Goal: Complete application form: Complete application form

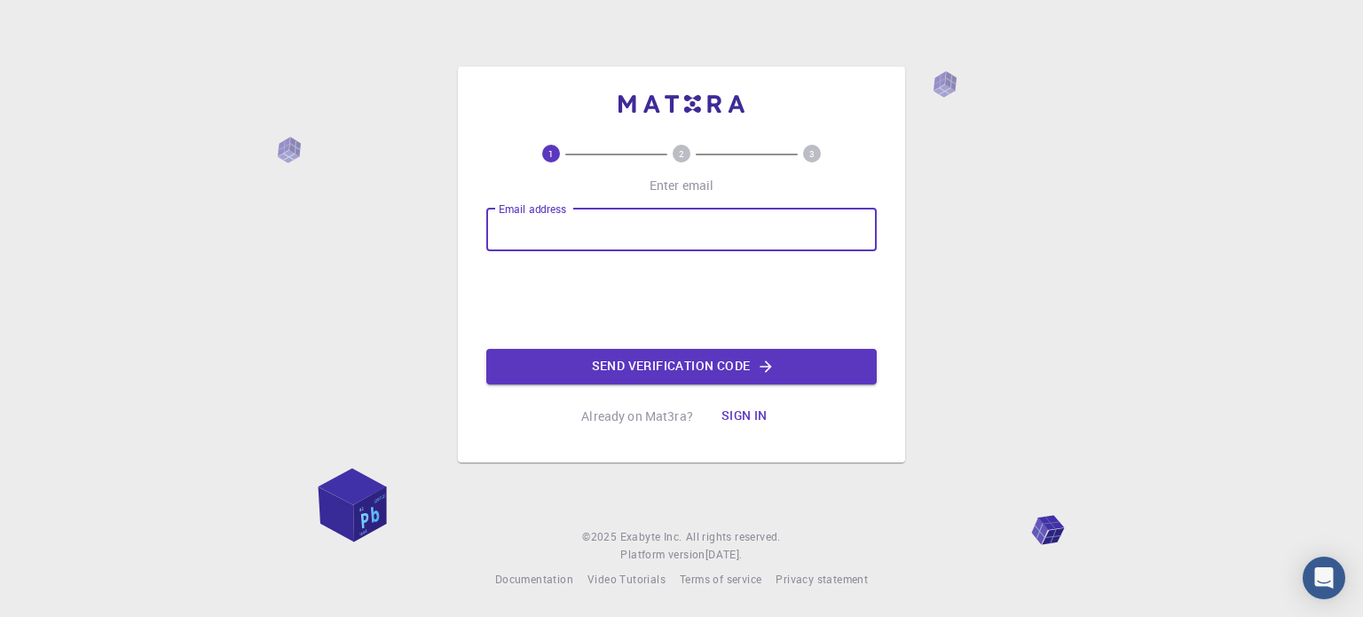
drag, startPoint x: 743, startPoint y: 238, endPoint x: 744, endPoint y: 248, distance: 10.8
click at [742, 240] on input "Email address" at bounding box center [681, 229] width 390 height 43
type input "[PERSON_NAME][EMAIL_ADDRESS][DOMAIN_NAME]"
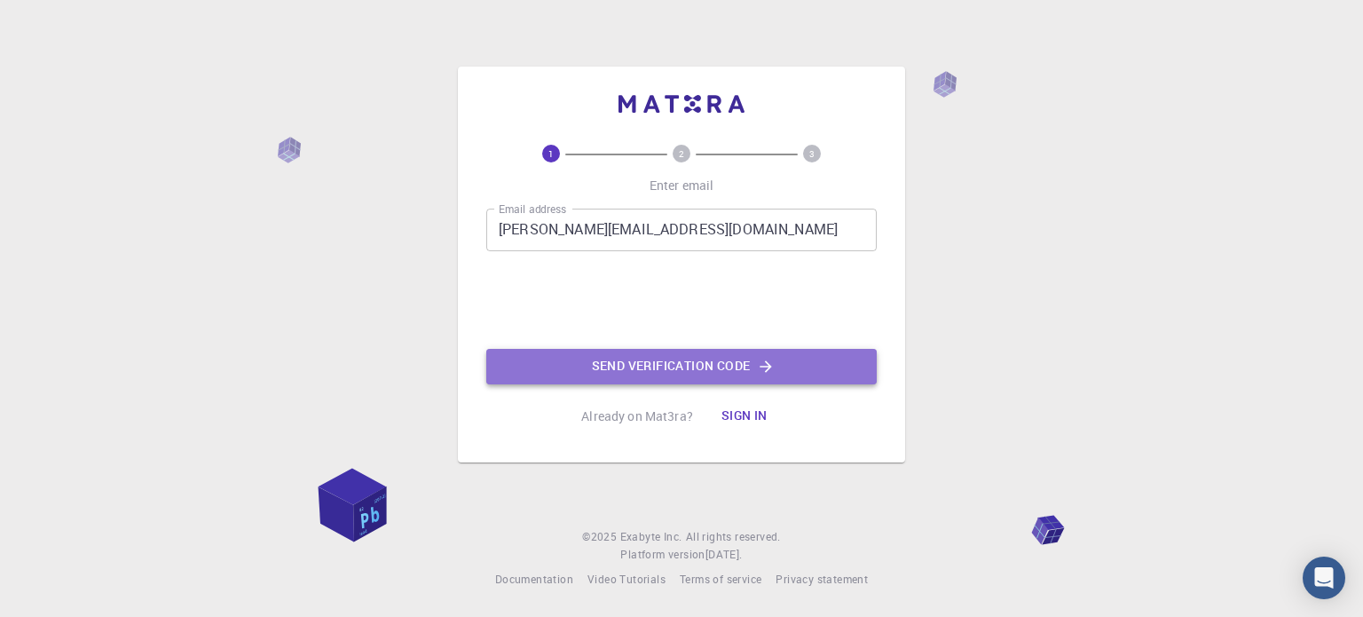
click at [778, 373] on button "Send verification code" at bounding box center [681, 366] width 390 height 35
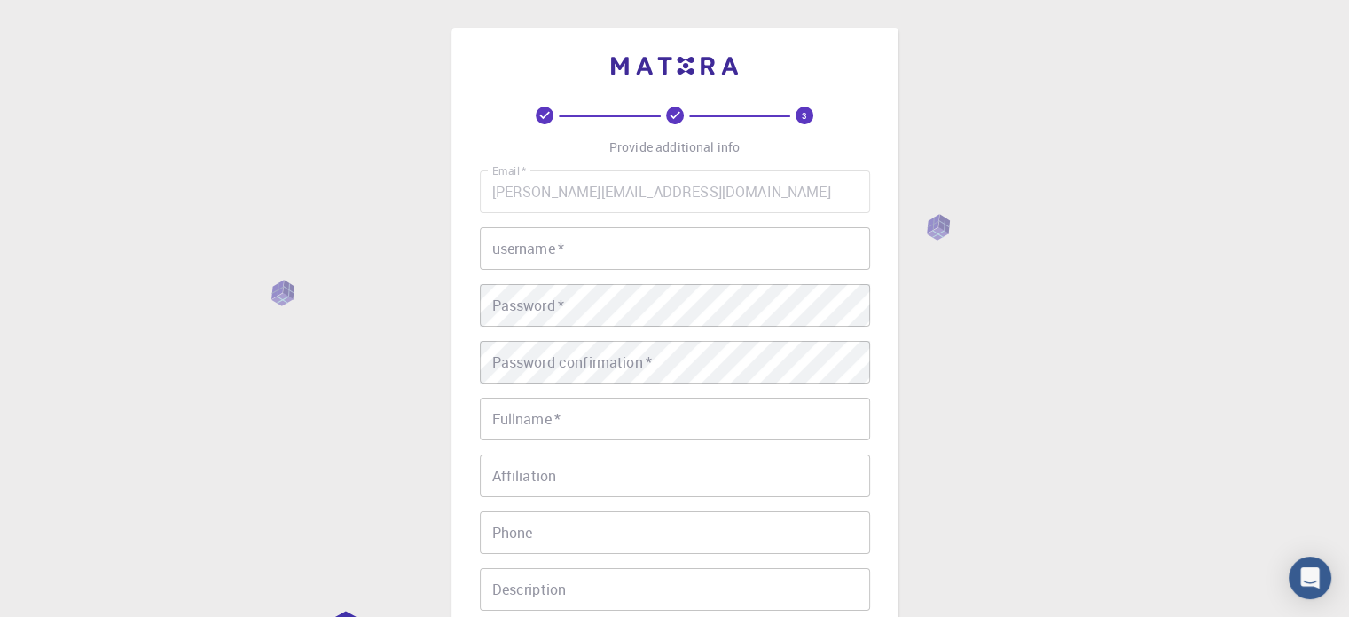
click at [594, 254] on input "username   *" at bounding box center [675, 248] width 390 height 43
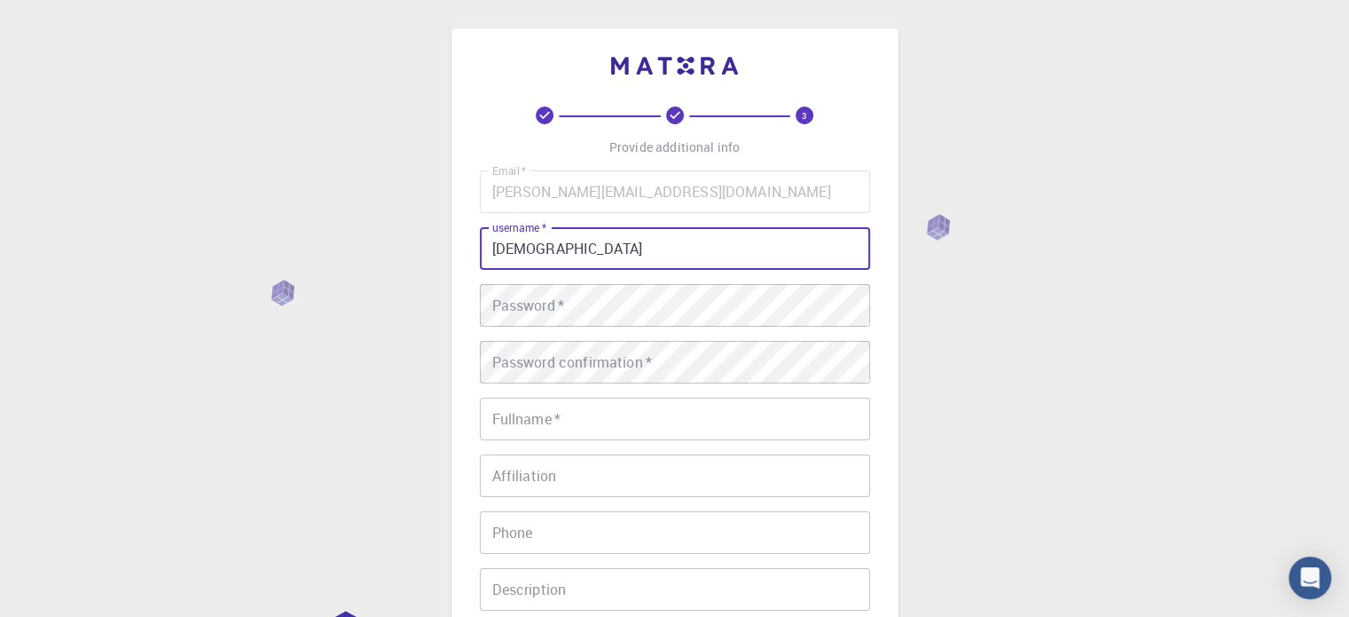
type input "[DEMOGRAPHIC_DATA]"
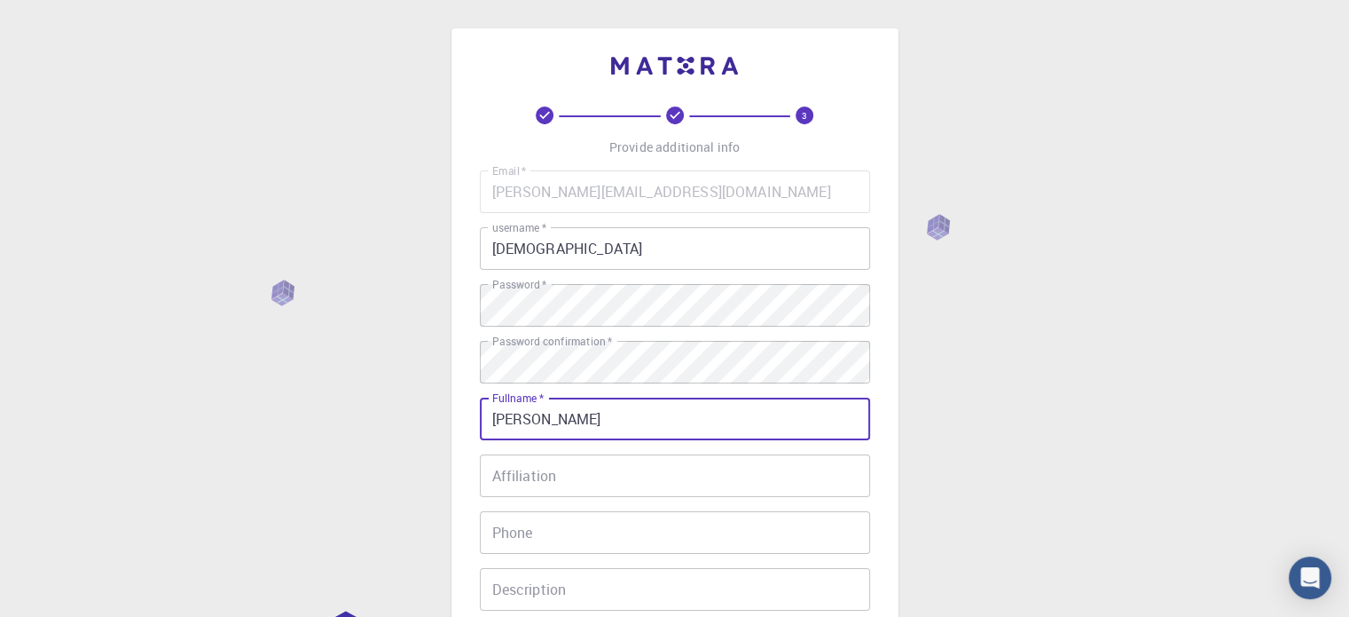
scroll to position [89, 0]
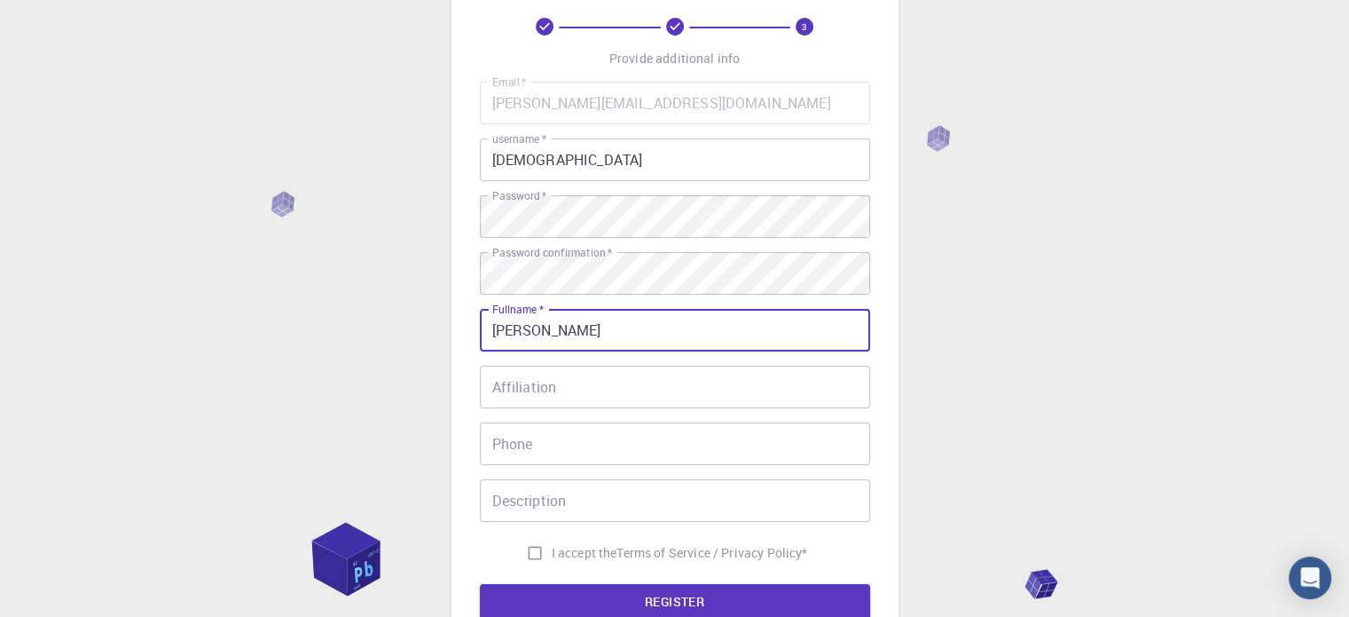
type input "[PERSON_NAME]"
click at [589, 392] on input "Affiliation" at bounding box center [675, 387] width 390 height 43
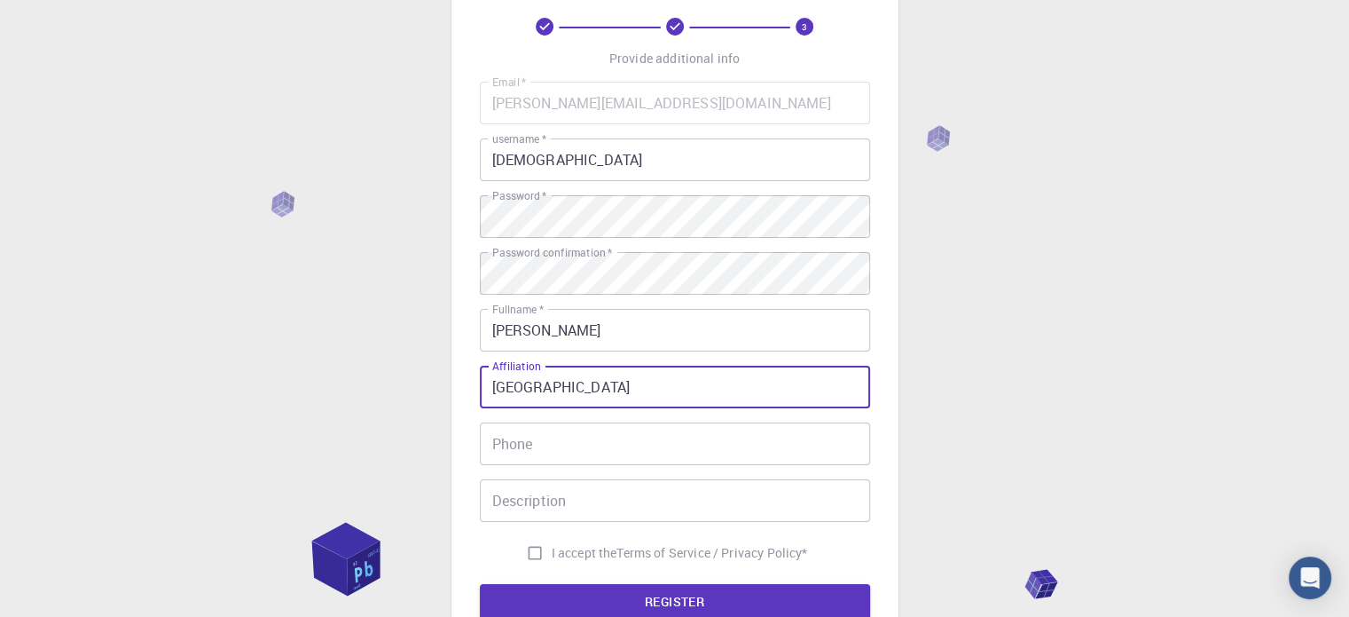
type input "[GEOGRAPHIC_DATA]"
click at [625, 438] on input "Phone" at bounding box center [675, 443] width 390 height 43
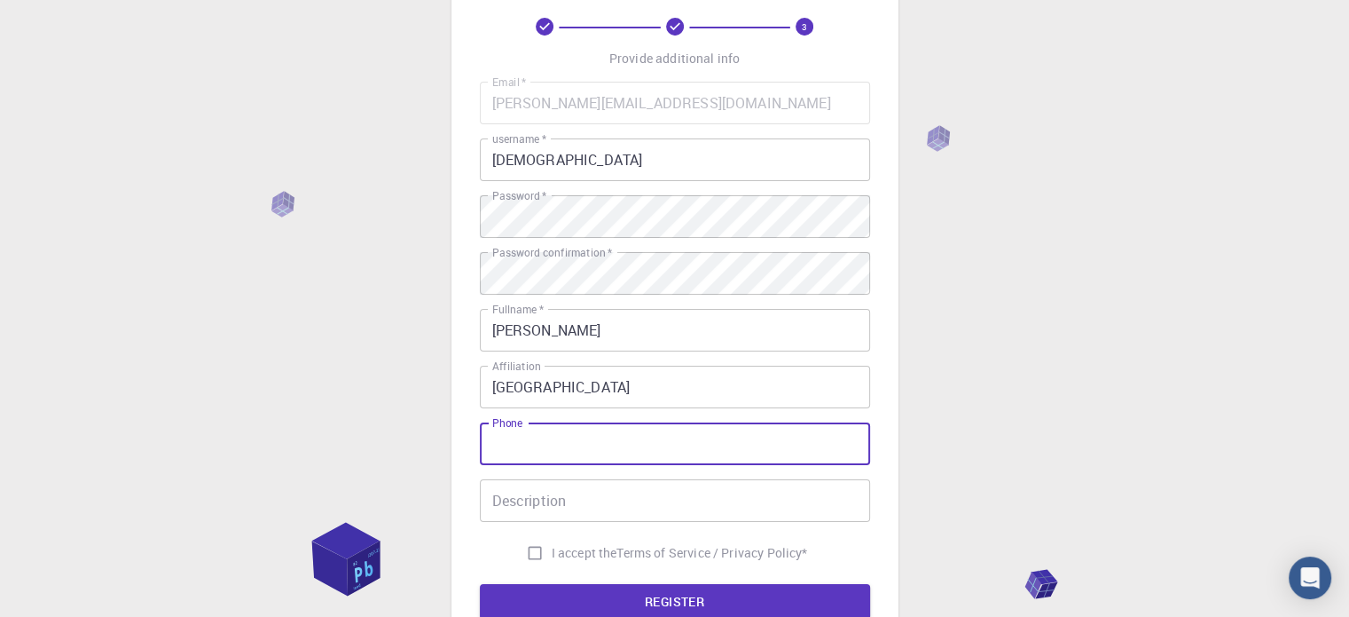
click at [625, 438] on input "Phone" at bounding box center [675, 443] width 390 height 43
type input "9518786878"
click at [646, 491] on input "Description" at bounding box center [675, 500] width 390 height 43
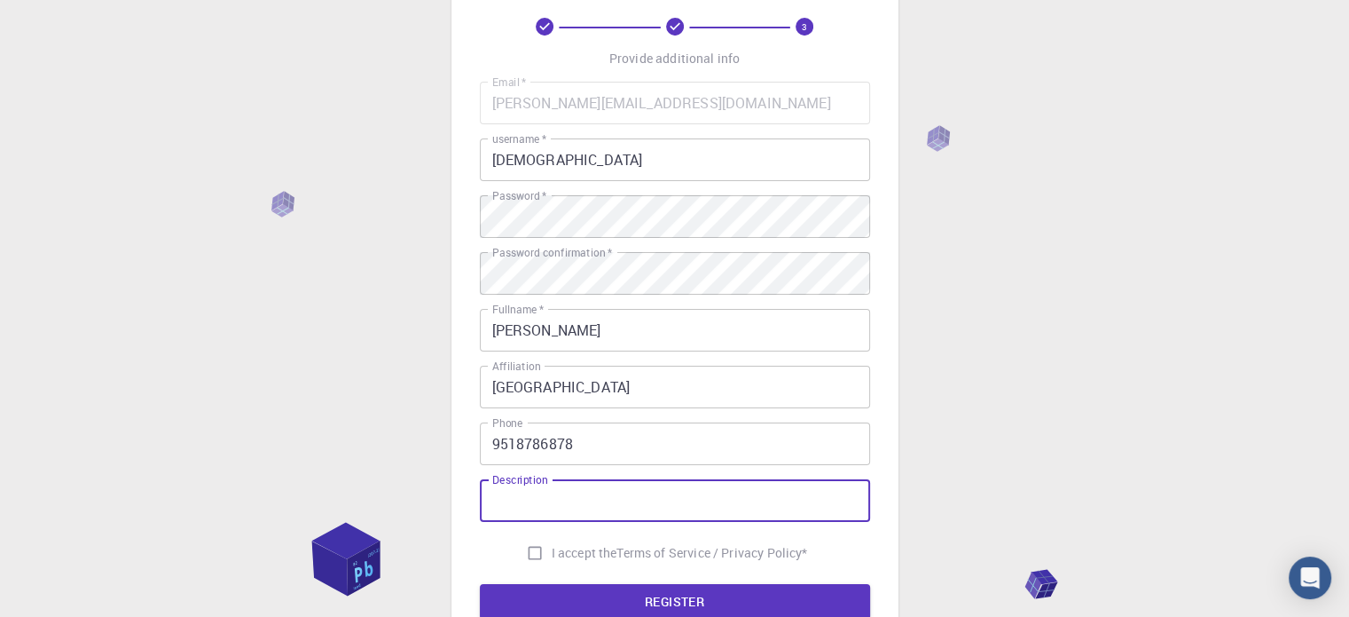
scroll to position [177, 0]
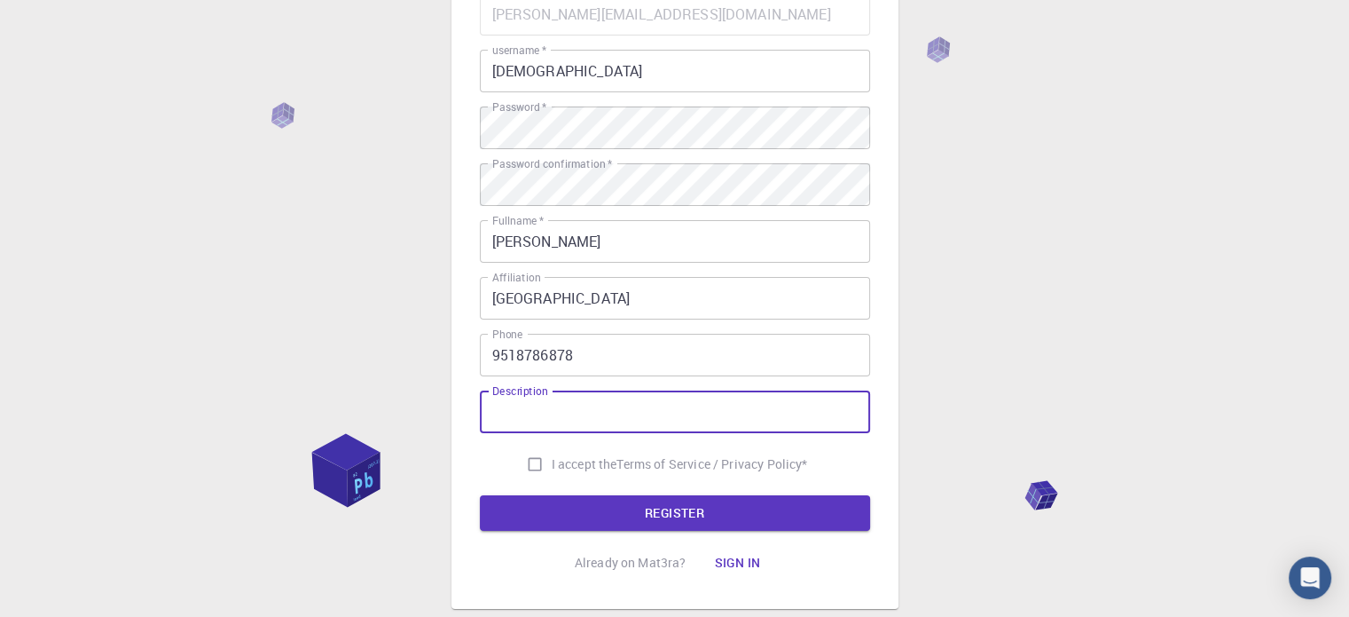
click at [539, 468] on input "I accept the Terms of Service / Privacy Policy *" at bounding box center [535, 464] width 34 height 34
checkbox input "true"
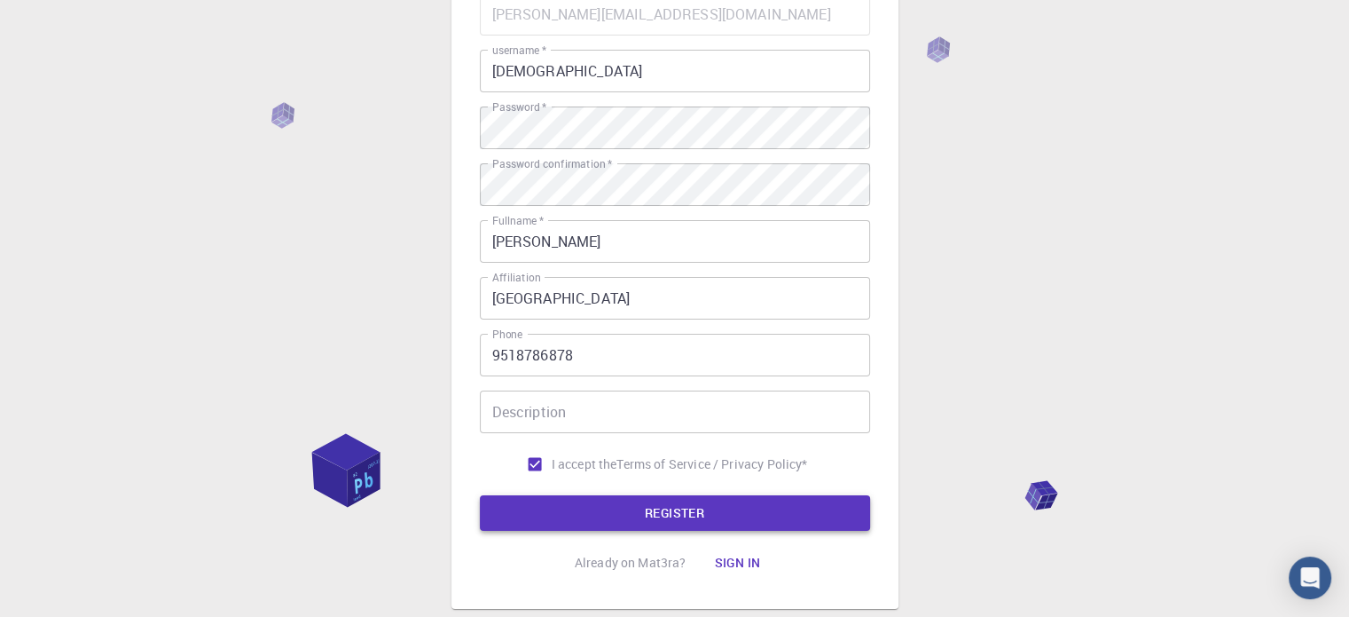
click at [655, 510] on button "REGISTER" at bounding box center [675, 512] width 390 height 35
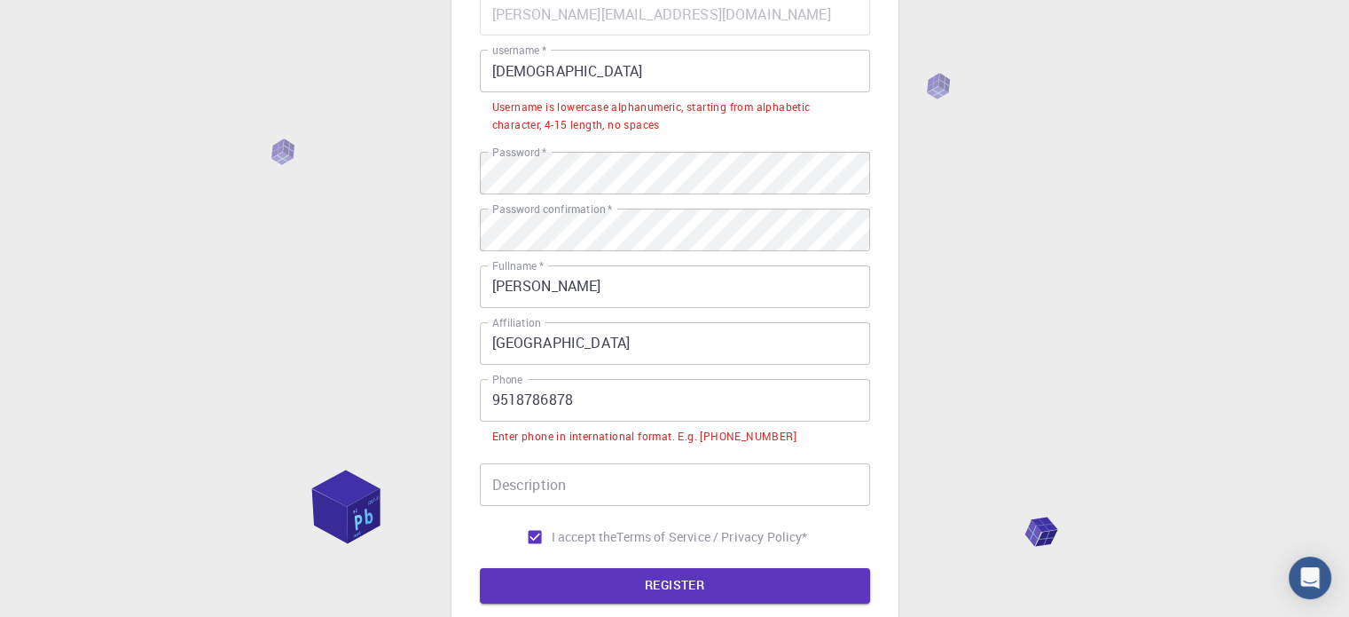
click at [612, 479] on input "Description" at bounding box center [675, 484] width 390 height 43
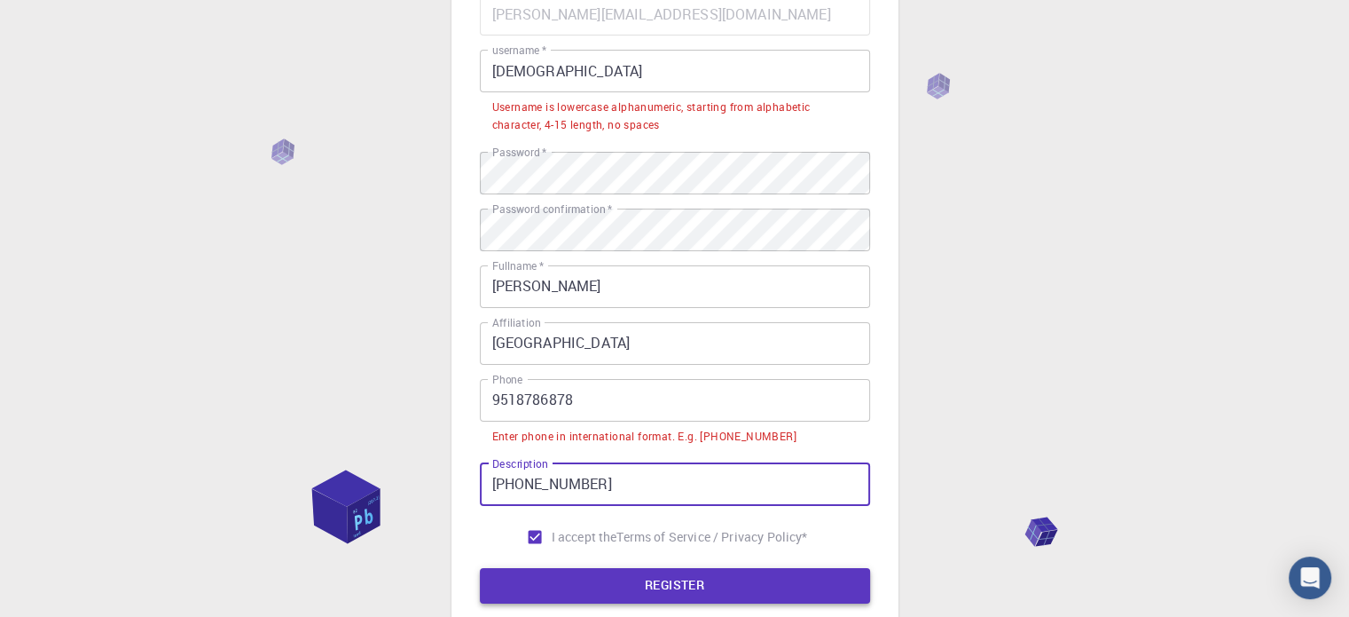
type input "[PHONE_NUMBER]"
click at [634, 590] on button "REGISTER" at bounding box center [675, 585] width 390 height 35
click at [458, 479] on div "3 Provide additional info Email   * [PERSON_NAME][EMAIL_ADDRESS][DOMAIN_NAME] E…" at bounding box center [675, 266] width 447 height 830
drag, startPoint x: 622, startPoint y: 480, endPoint x: 439, endPoint y: 481, distance: 182.8
click at [439, 481] on div "3 Provide additional info Email   * [PERSON_NAME][EMAIL_ADDRESS][DOMAIN_NAME] E…" at bounding box center [674, 310] width 1349 height 975
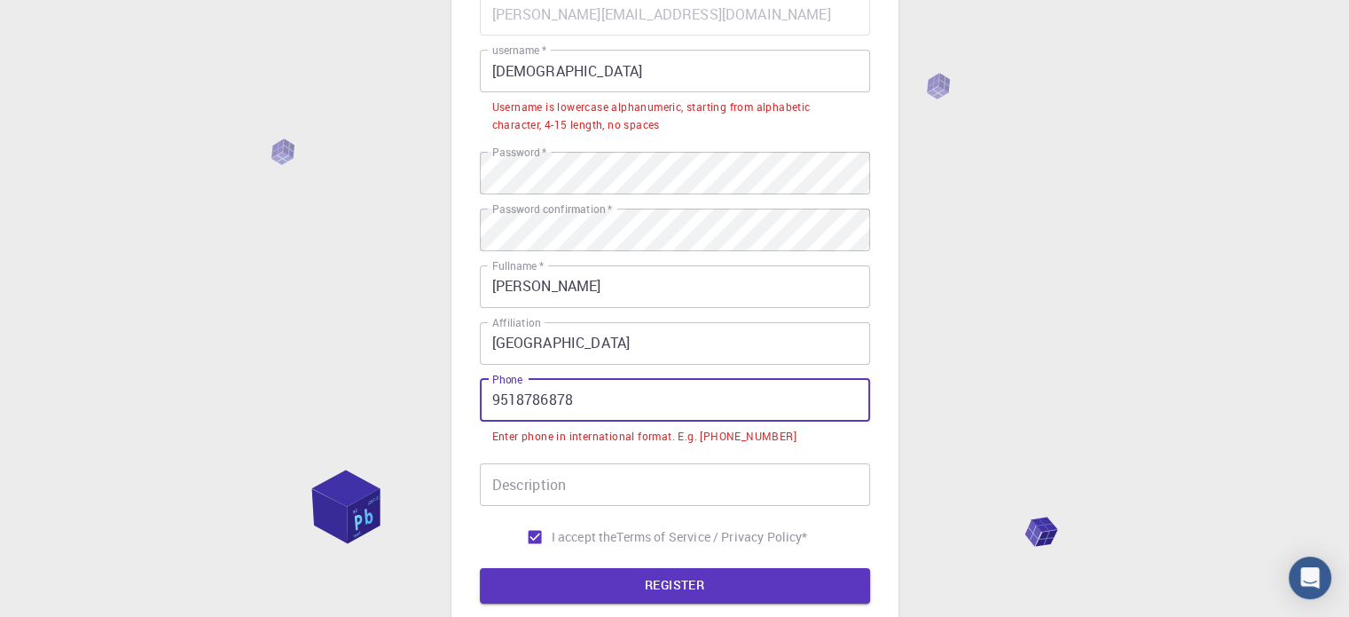
drag, startPoint x: 669, startPoint y: 389, endPoint x: 462, endPoint y: 398, distance: 206.9
click at [462, 398] on div "3 Provide additional info Email   * [PERSON_NAME][EMAIL_ADDRESS][DOMAIN_NAME] E…" at bounding box center [675, 266] width 447 height 830
paste input "+91"
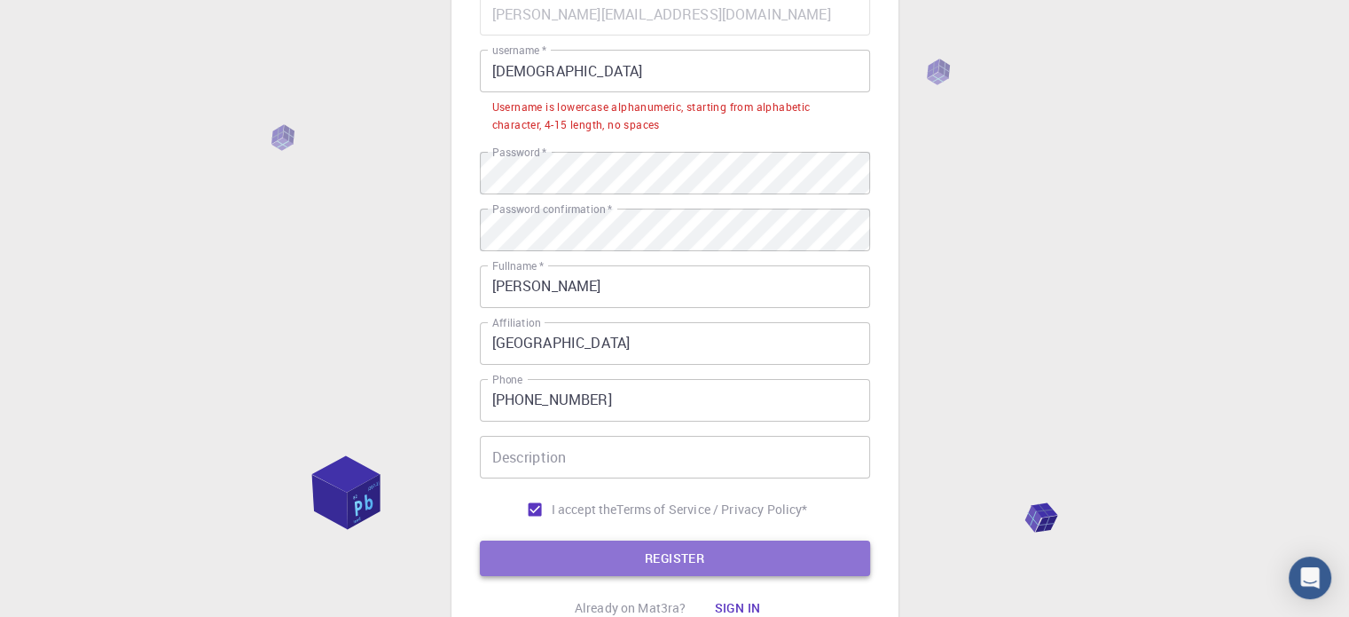
click at [664, 557] on button "REGISTER" at bounding box center [675, 557] width 390 height 35
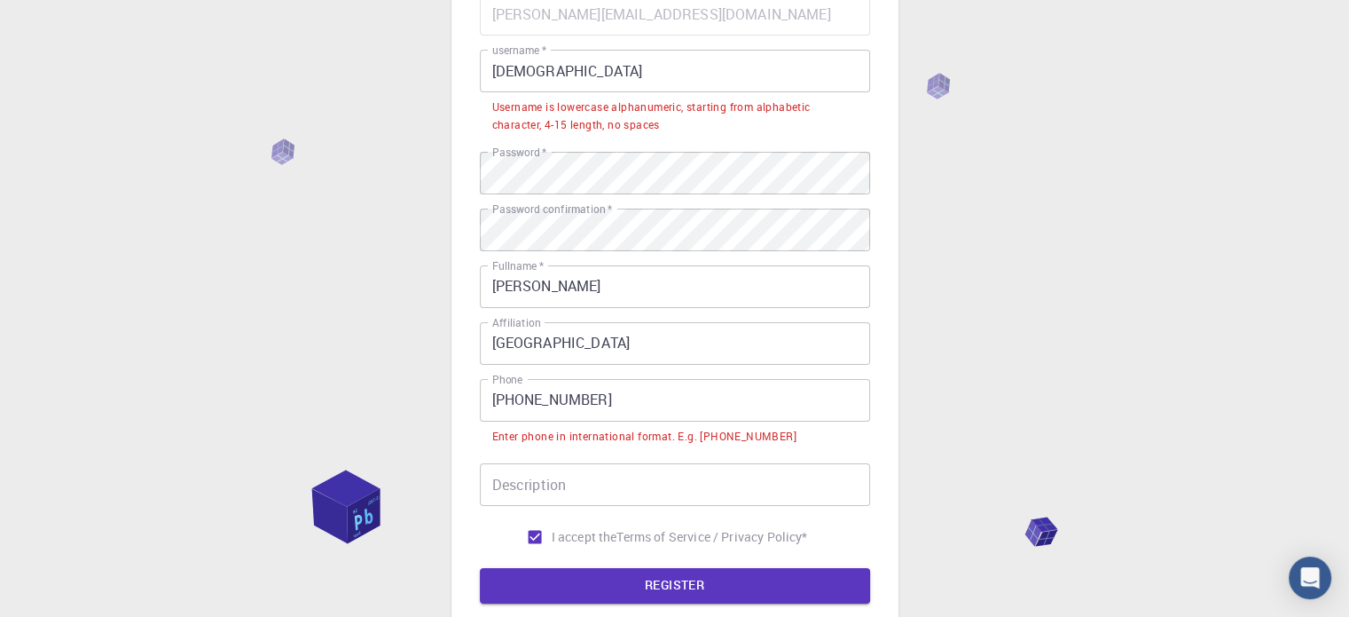
click at [523, 405] on input "[PHONE_NUMBER]" at bounding box center [675, 400] width 390 height 43
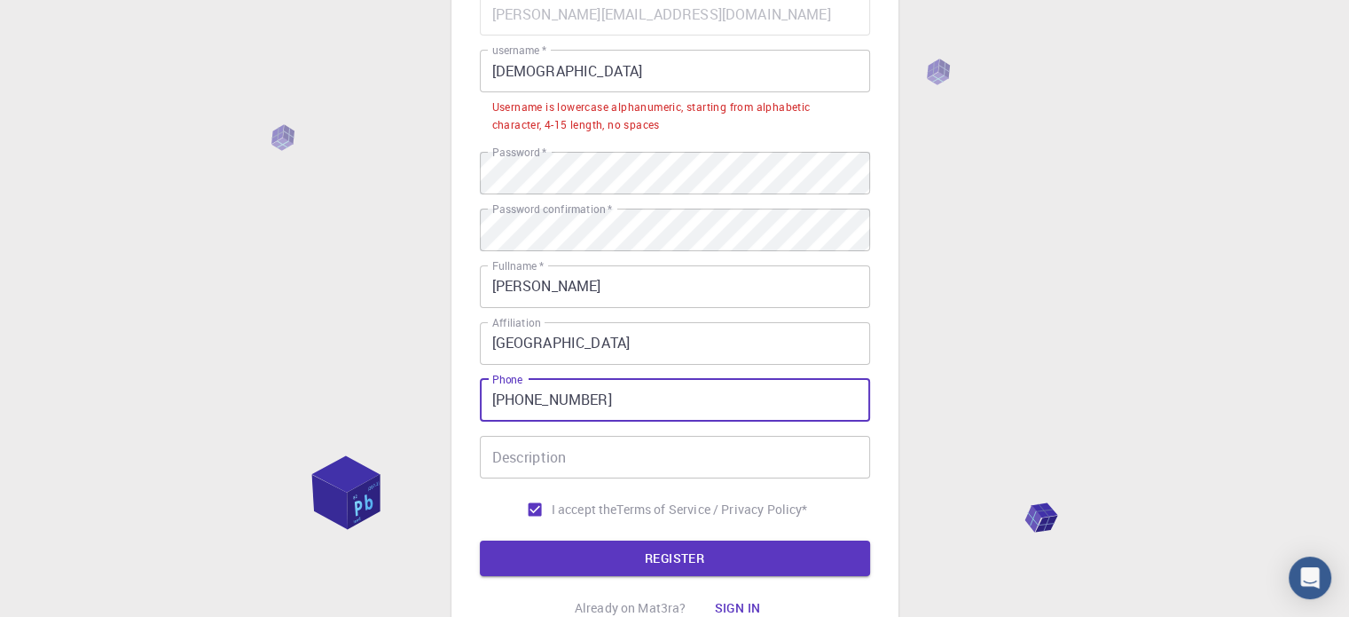
type input "[PHONE_NUMBER]"
click at [480, 540] on button "REGISTER" at bounding box center [675, 557] width 390 height 35
click at [600, 541] on button "REGISTER" at bounding box center [675, 557] width 390 height 35
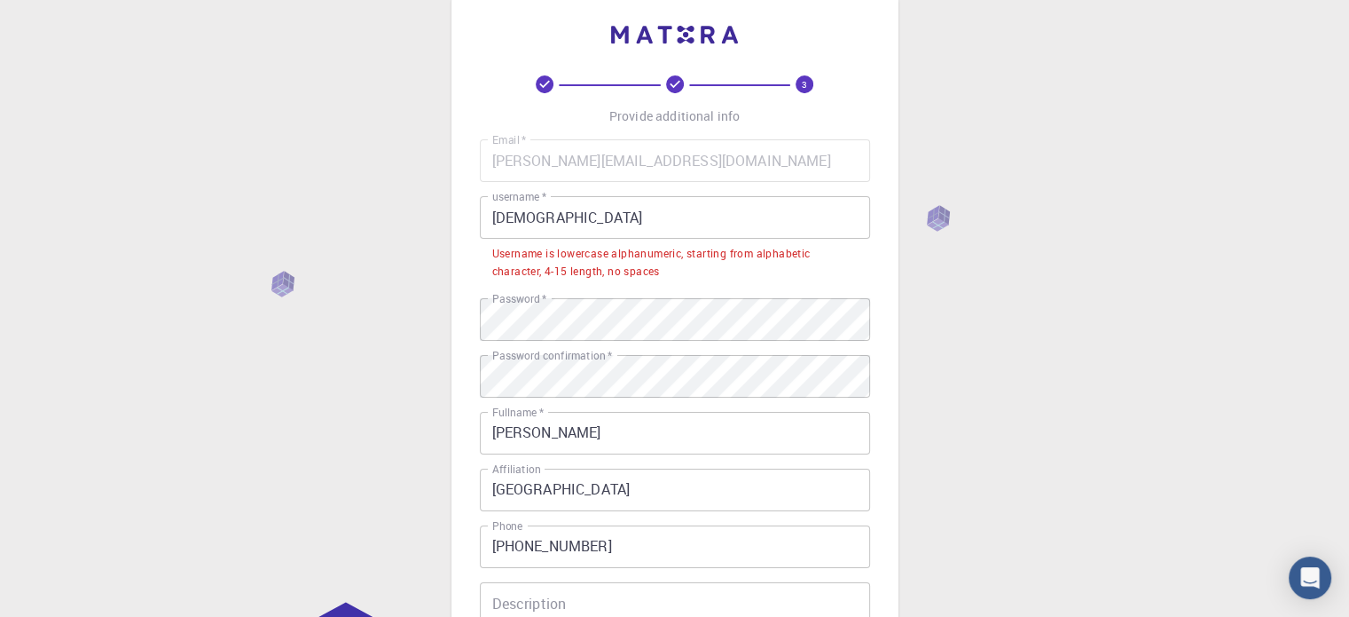
scroll to position [0, 0]
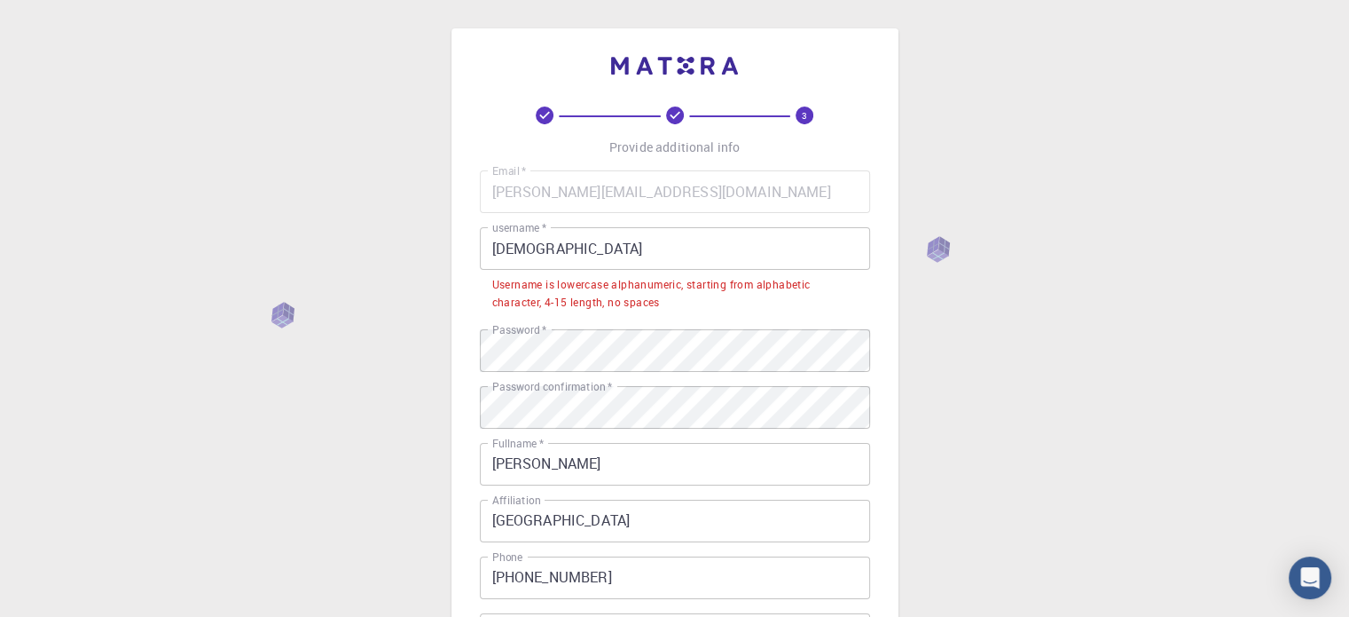
click at [590, 246] on input "[DEMOGRAPHIC_DATA]" at bounding box center [675, 248] width 390 height 43
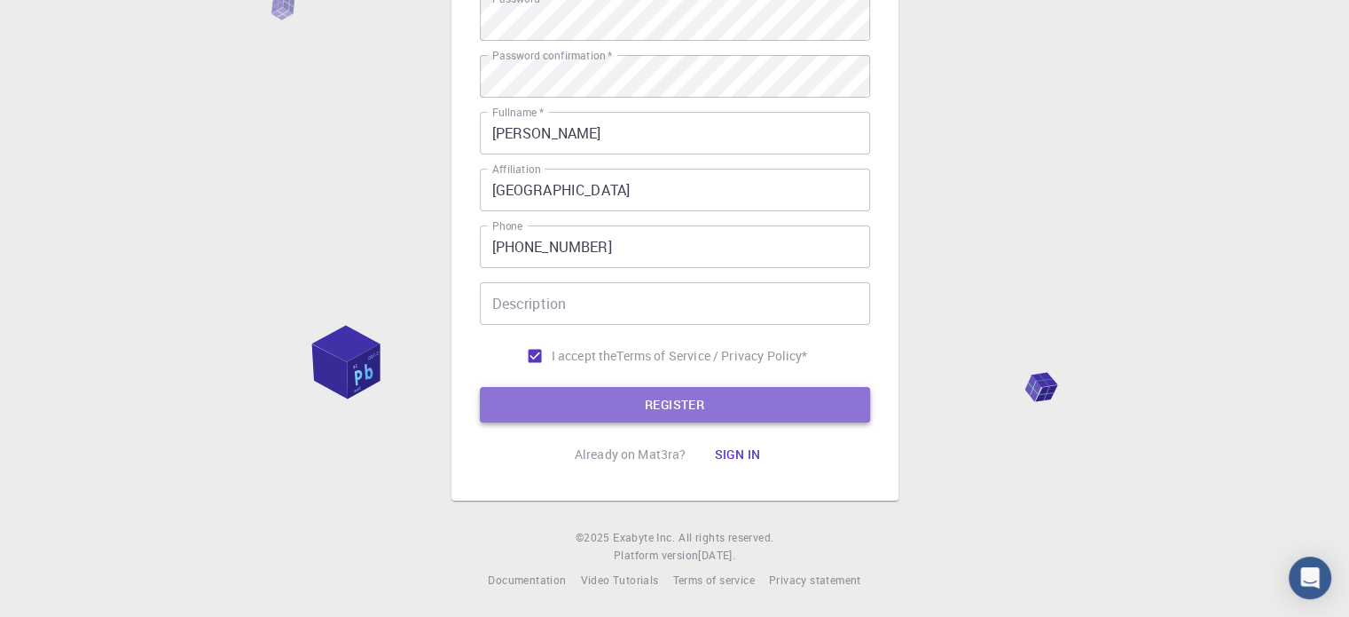
click at [624, 417] on button "REGISTER" at bounding box center [675, 404] width 390 height 35
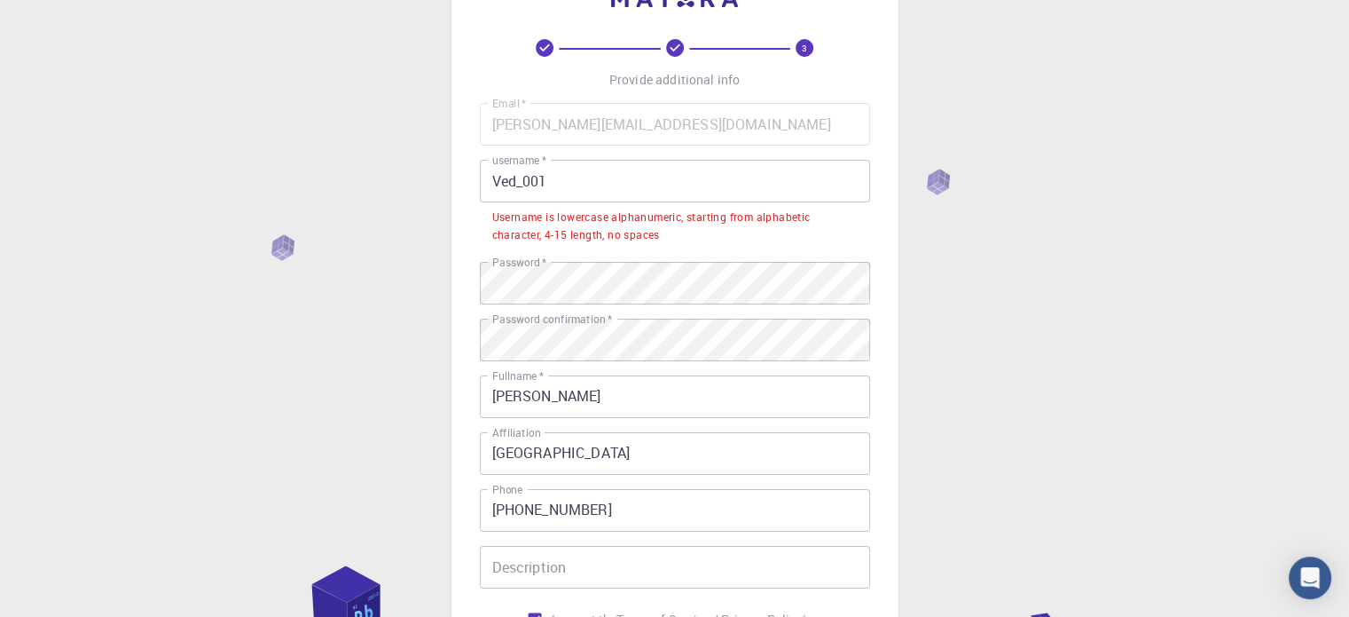
scroll to position [65, 0]
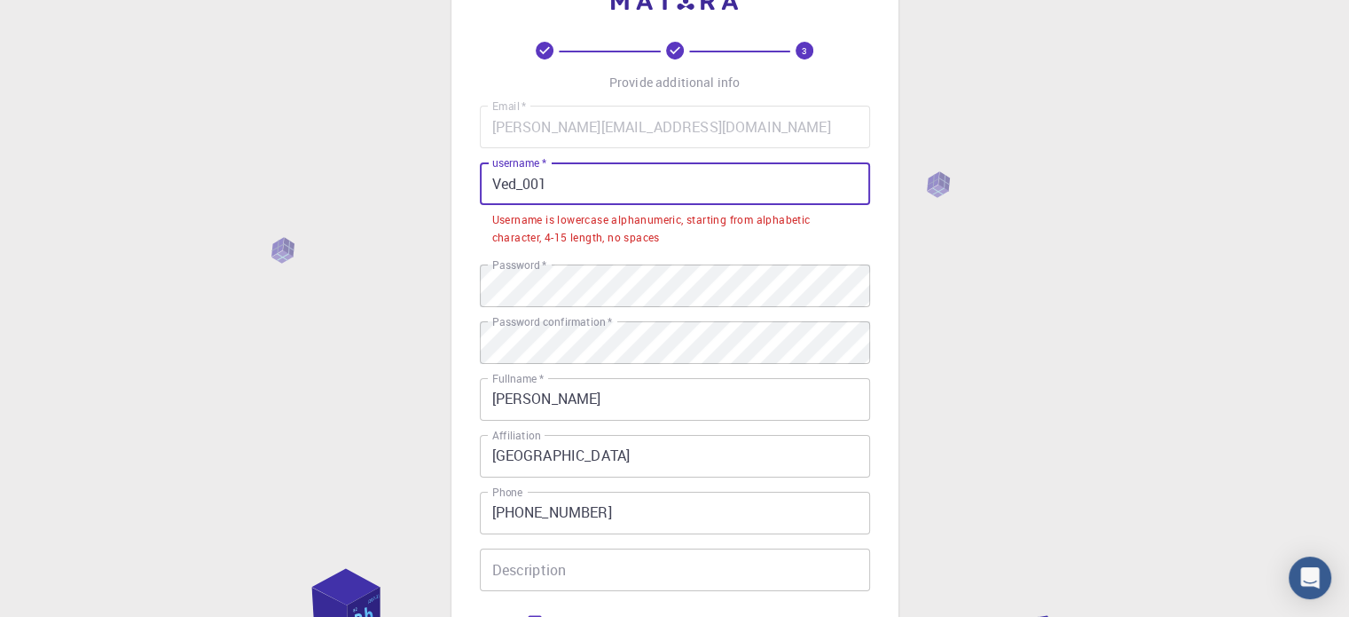
click at [523, 186] on input "Ved_001" at bounding box center [675, 183] width 390 height 43
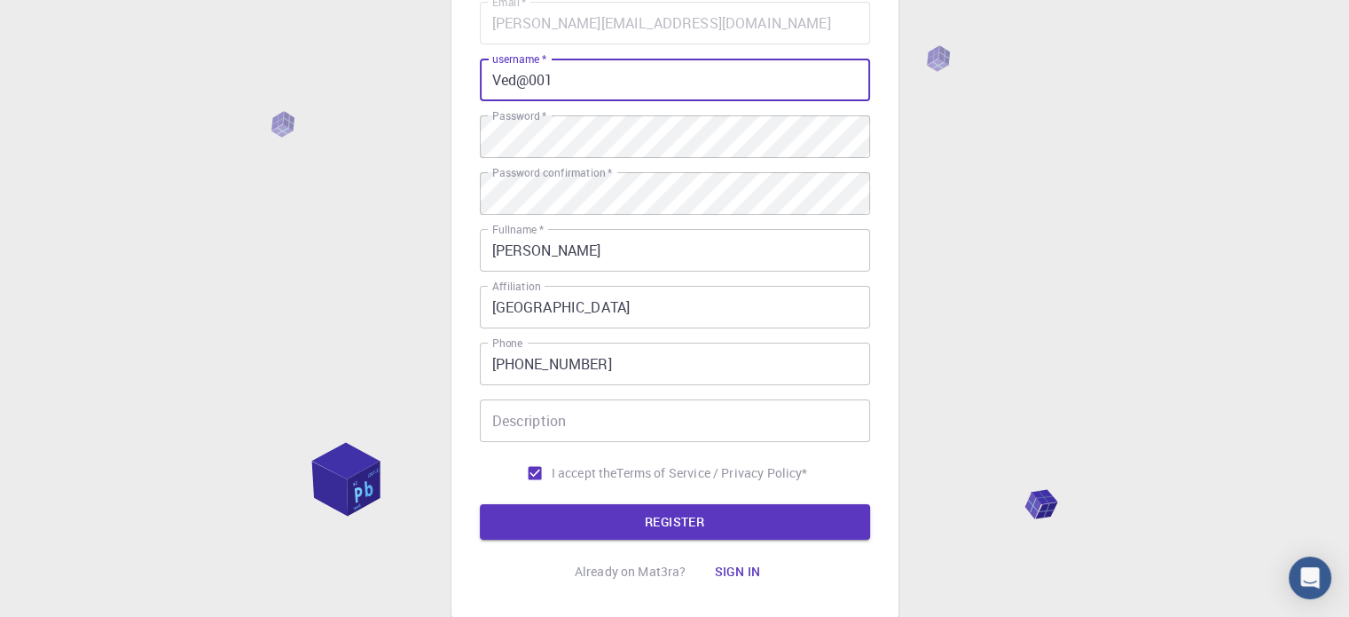
scroll to position [286, 0]
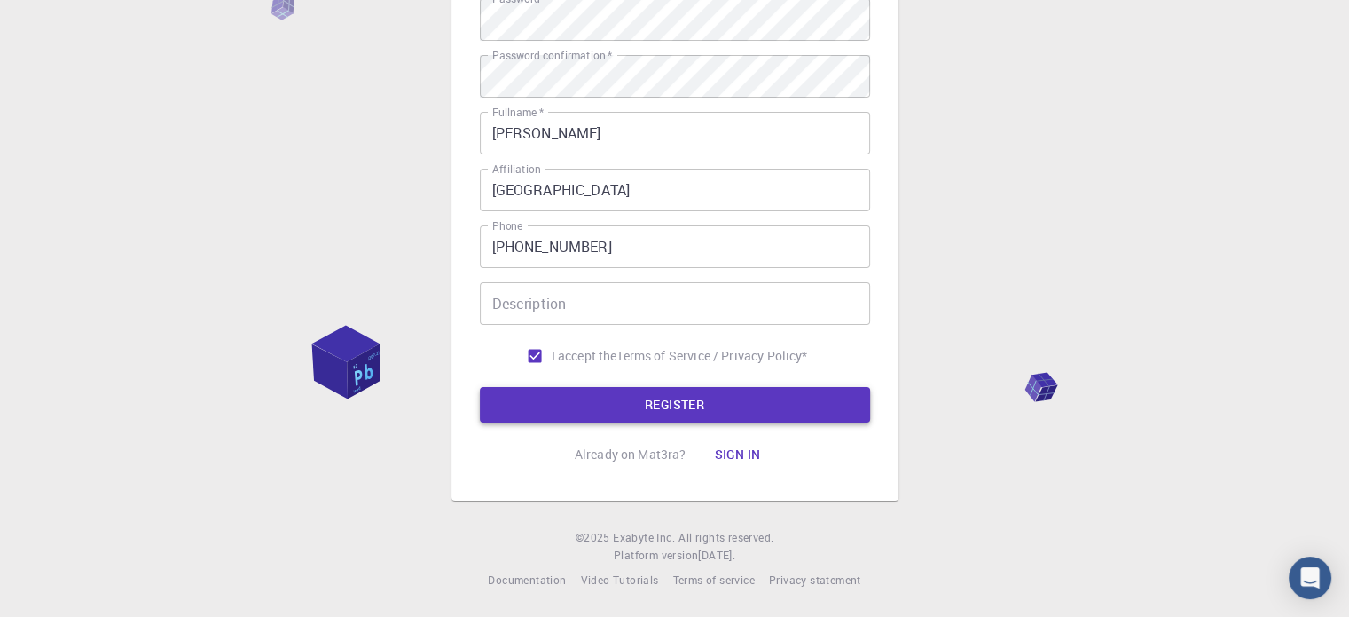
click at [706, 416] on button "REGISTER" at bounding box center [675, 404] width 390 height 35
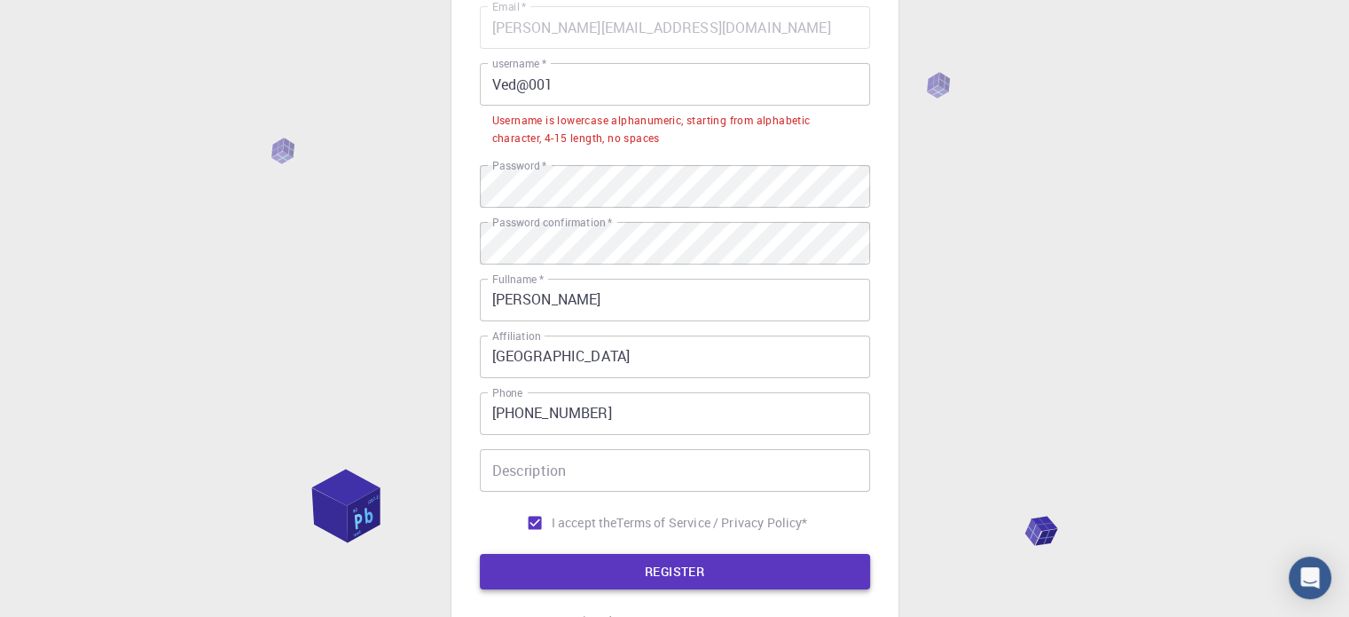
scroll to position [65, 0]
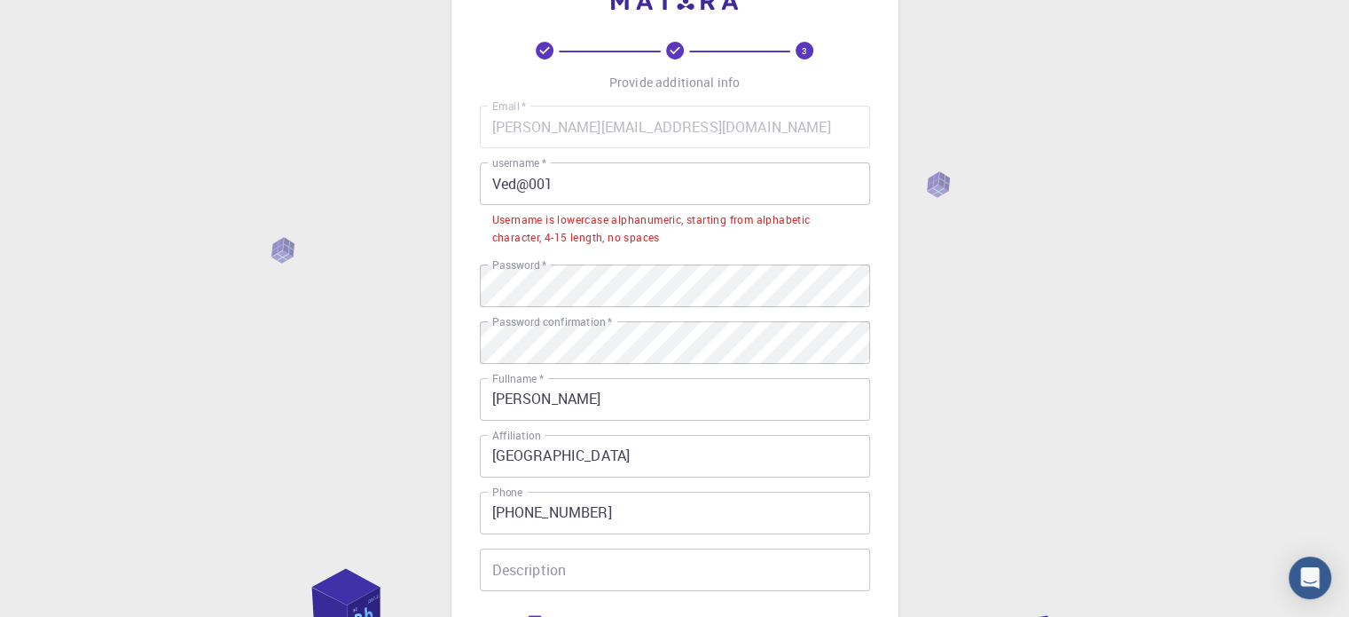
click at [499, 182] on input "Ved@001" at bounding box center [675, 183] width 390 height 43
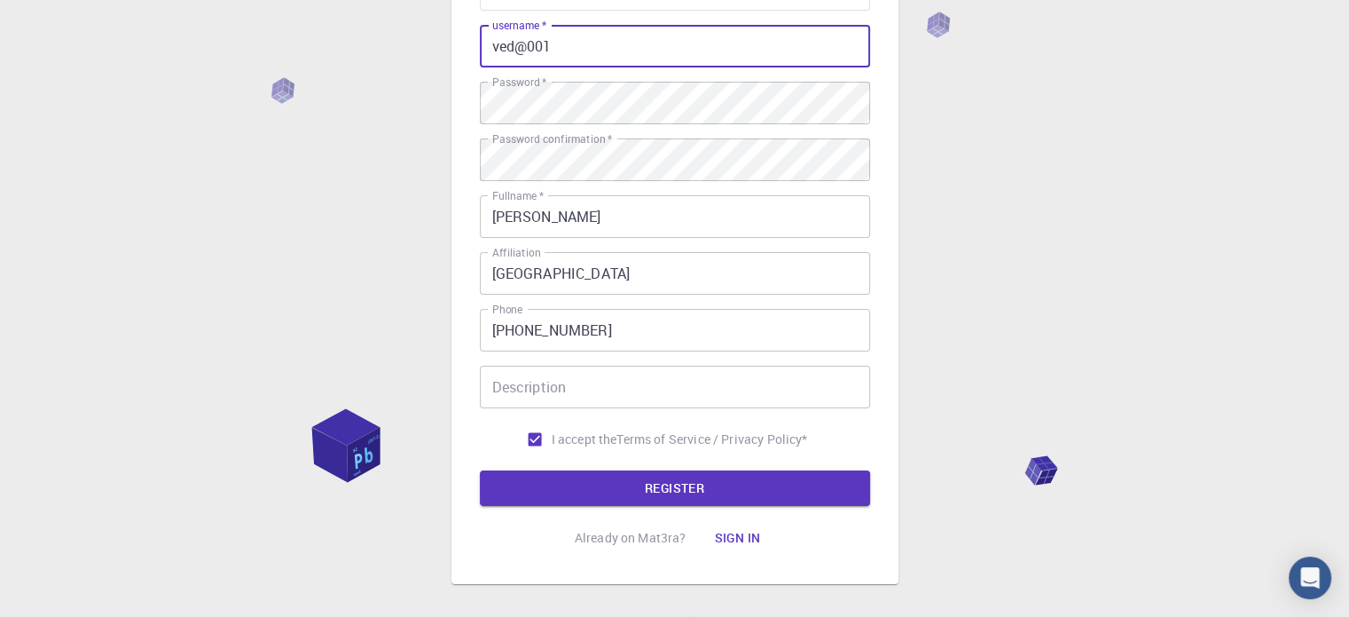
scroll to position [286, 0]
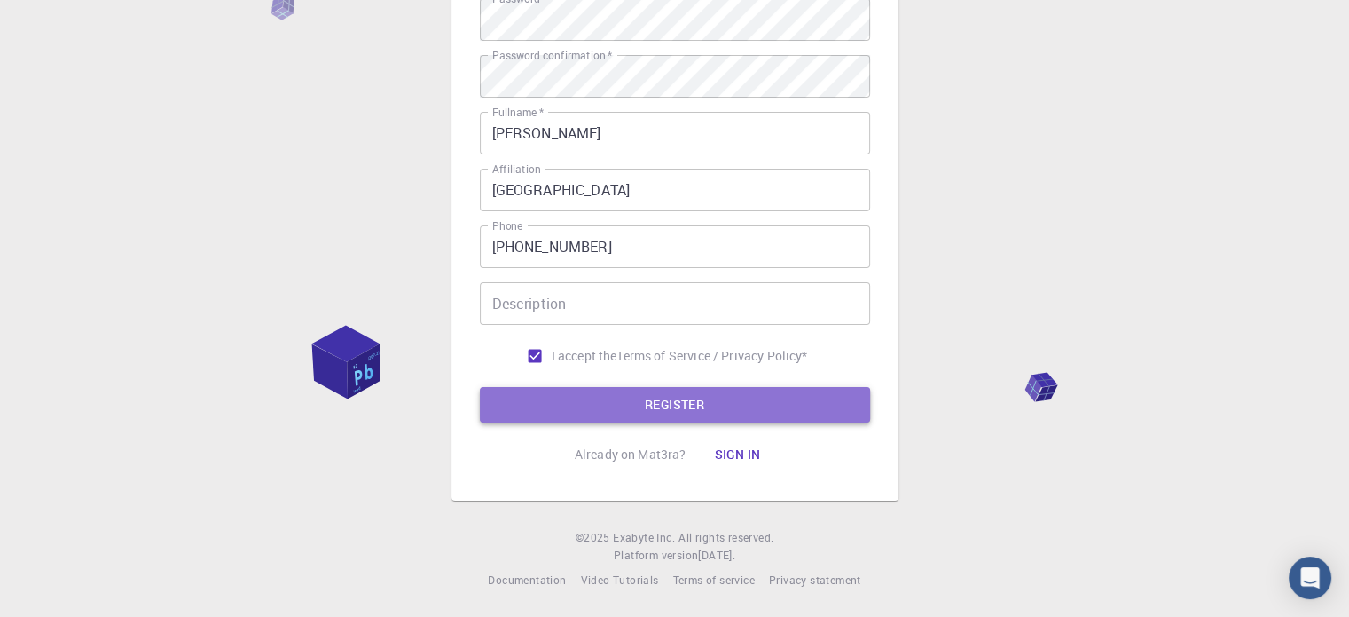
click at [625, 397] on button "REGISTER" at bounding box center [675, 404] width 390 height 35
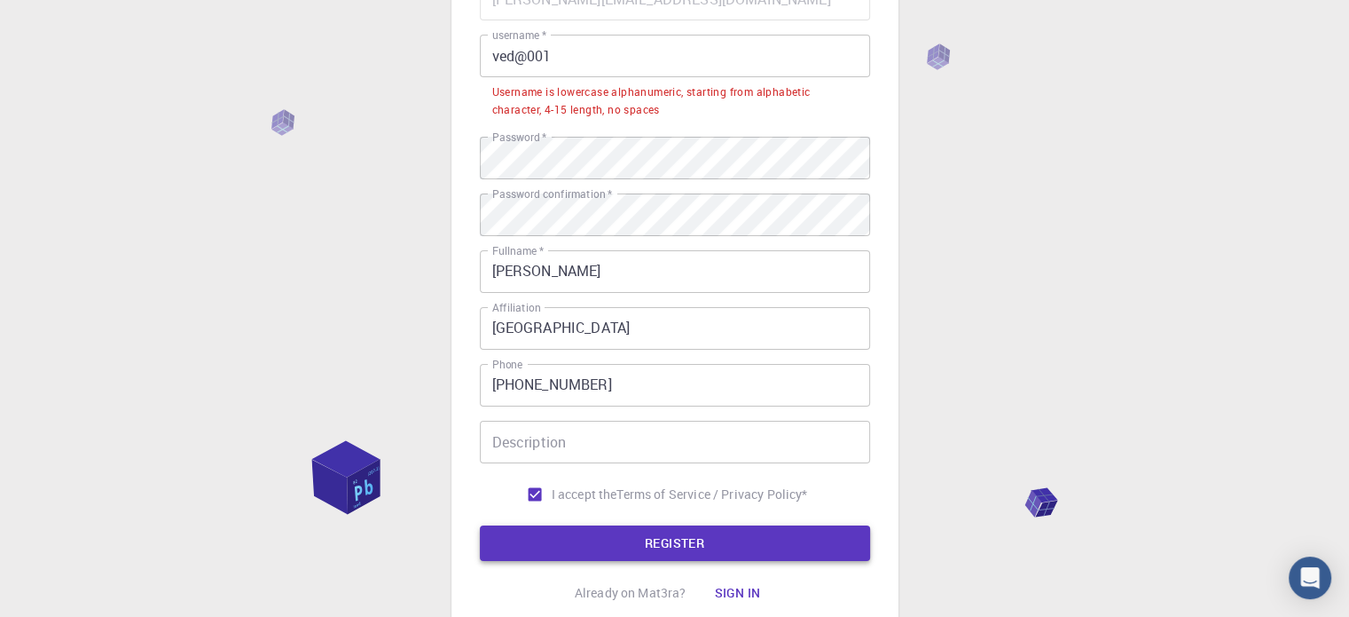
scroll to position [65, 0]
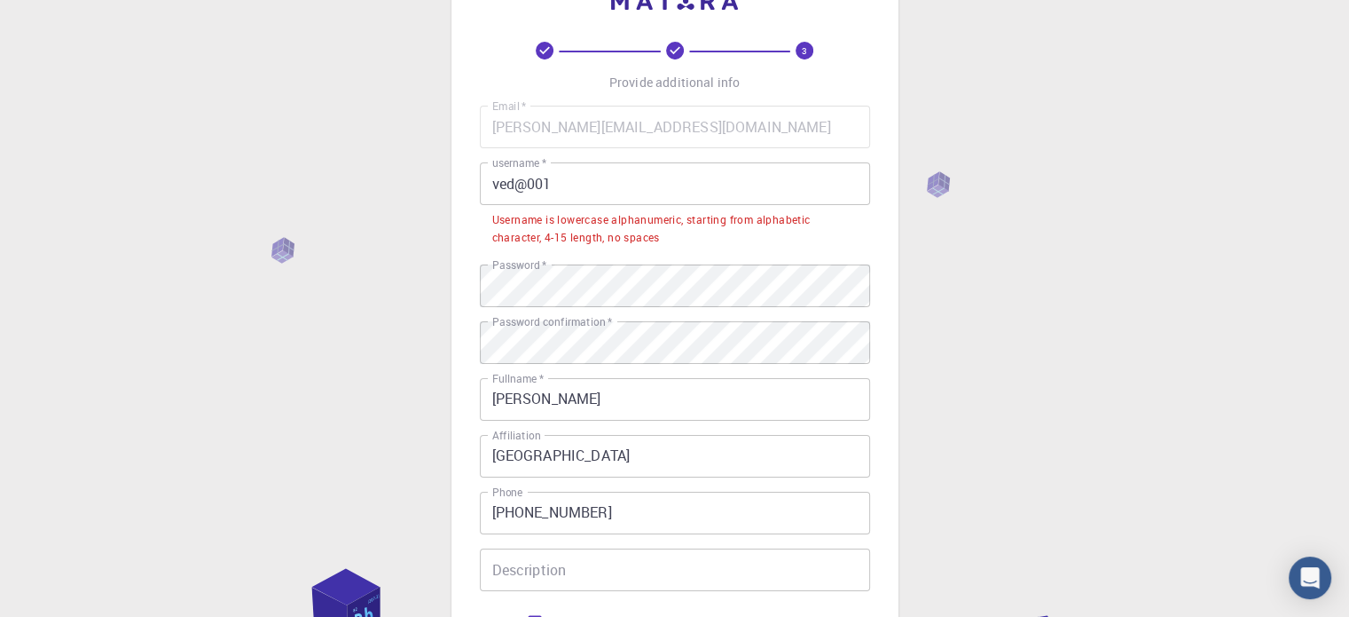
click at [527, 188] on input "ved@001" at bounding box center [675, 183] width 390 height 43
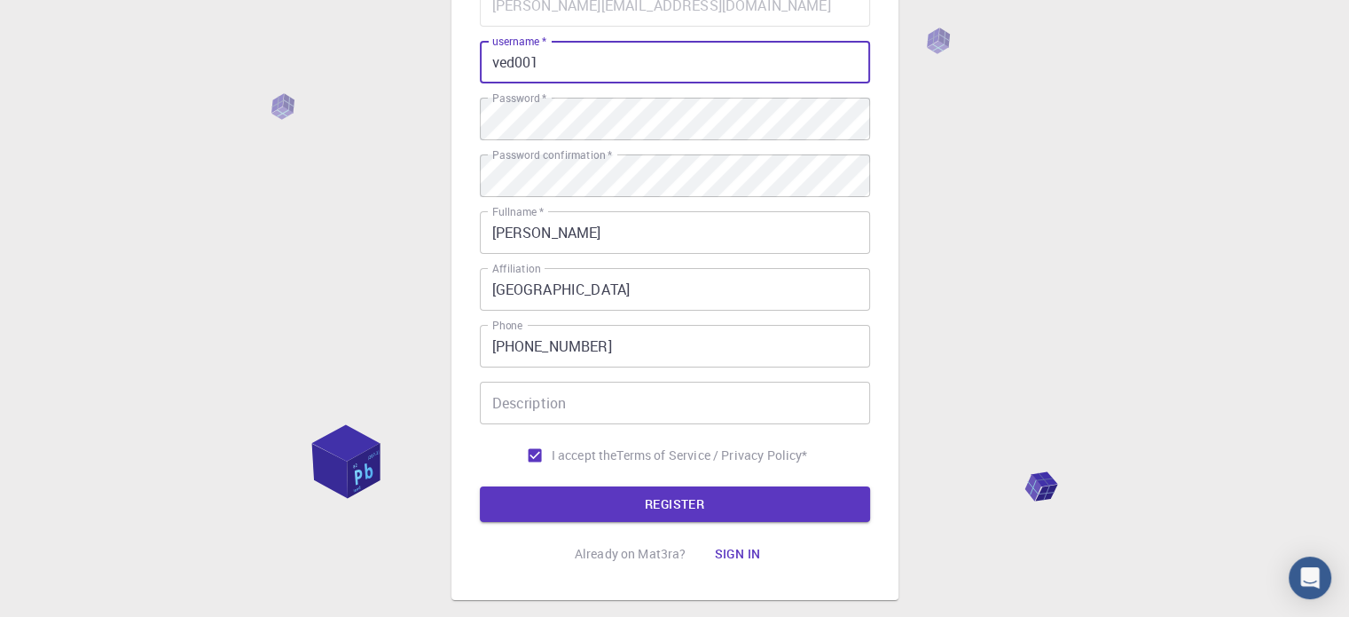
scroll to position [286, 0]
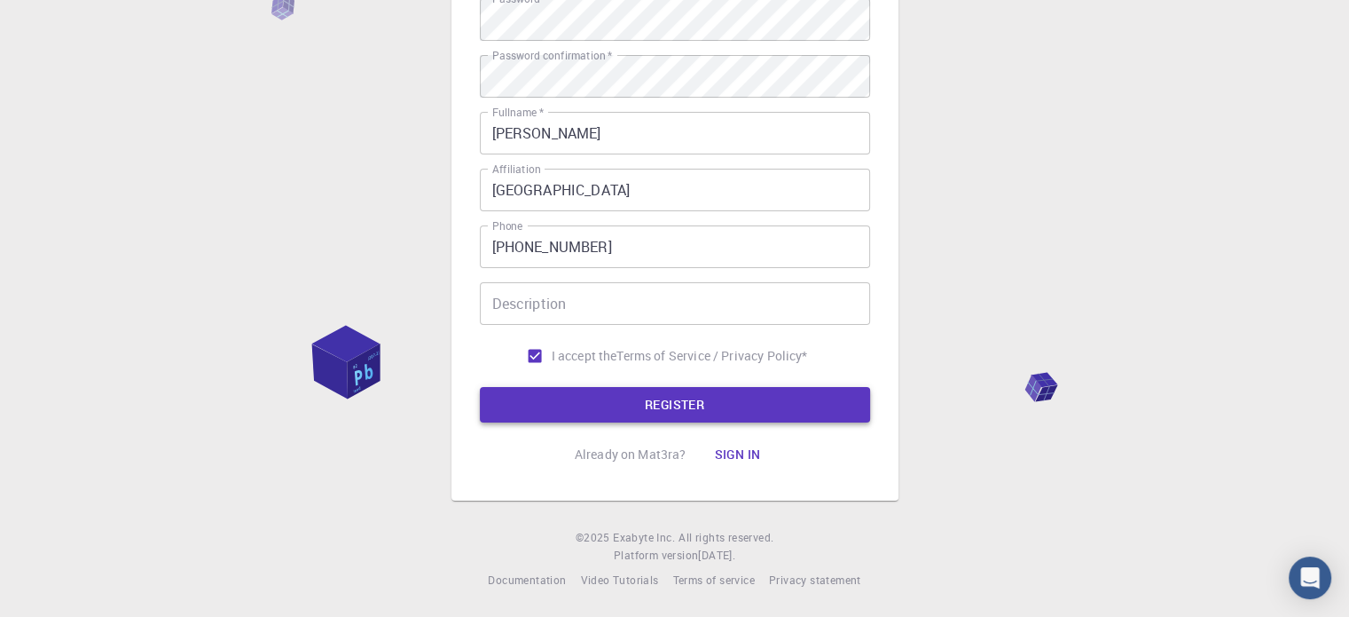
type input "ved001"
click at [633, 399] on button "REGISTER" at bounding box center [675, 404] width 390 height 35
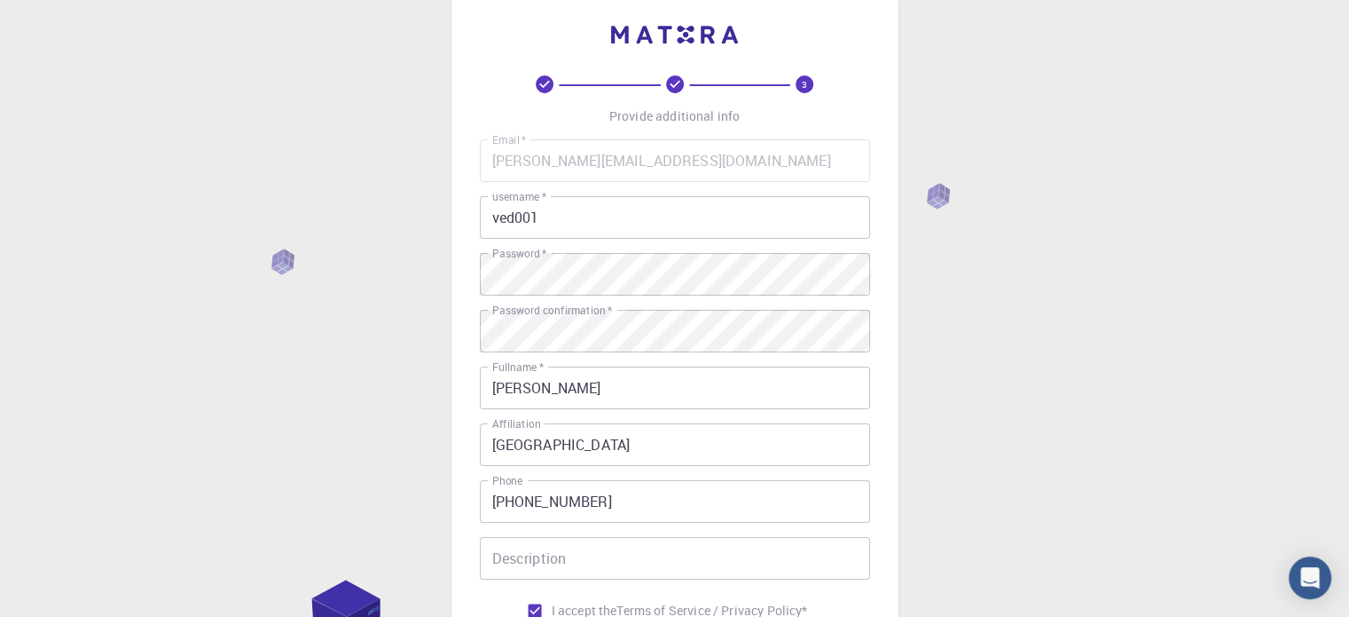
scroll to position [20, 0]
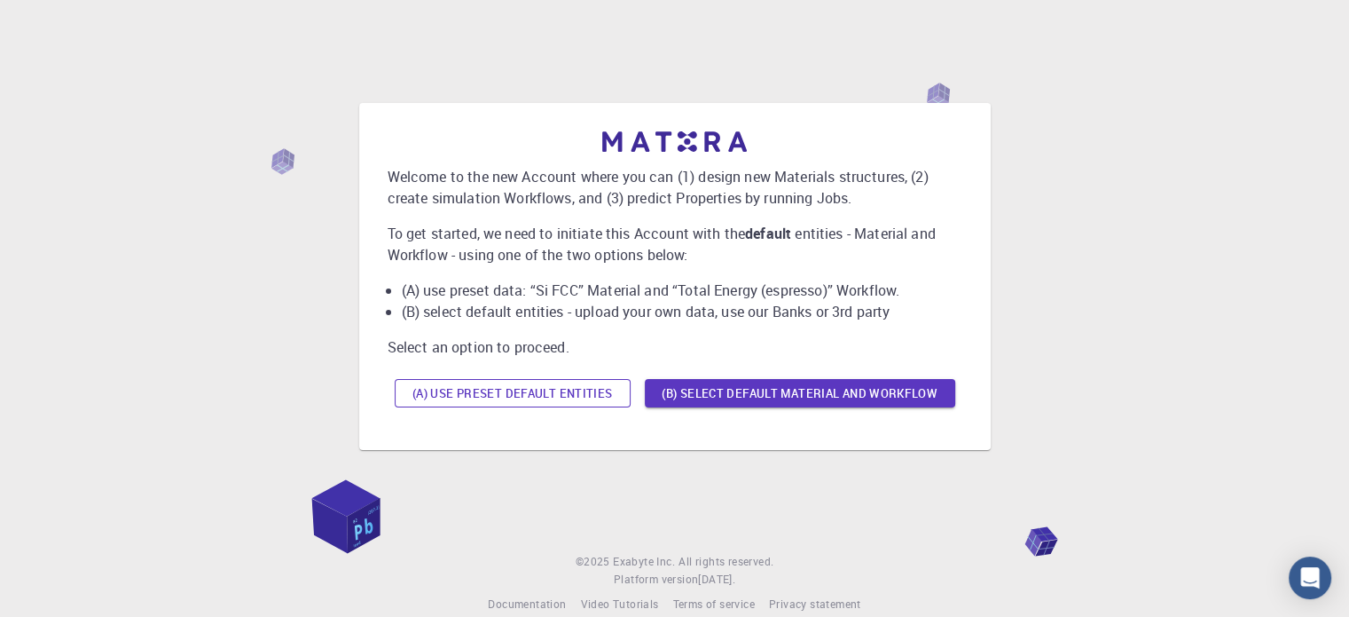
click at [578, 393] on button "(A) Use preset default entities" at bounding box center [513, 393] width 236 height 28
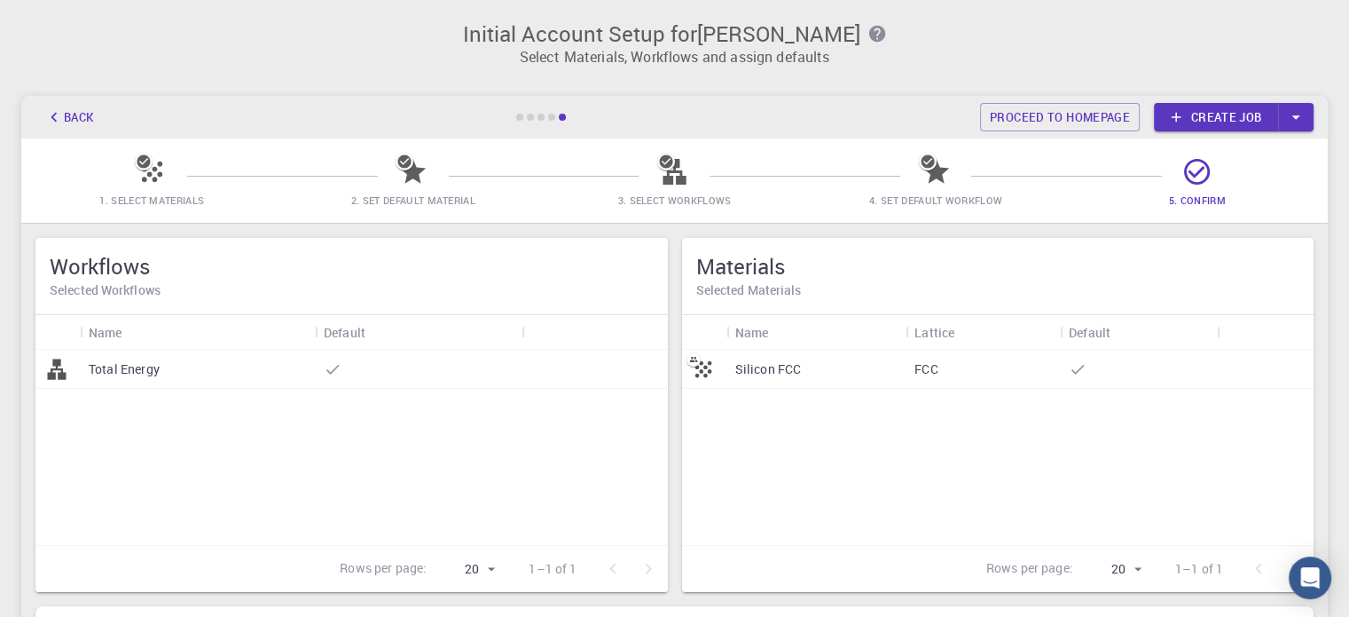
click at [788, 371] on p "Silicon FCC" at bounding box center [768, 369] width 67 height 18
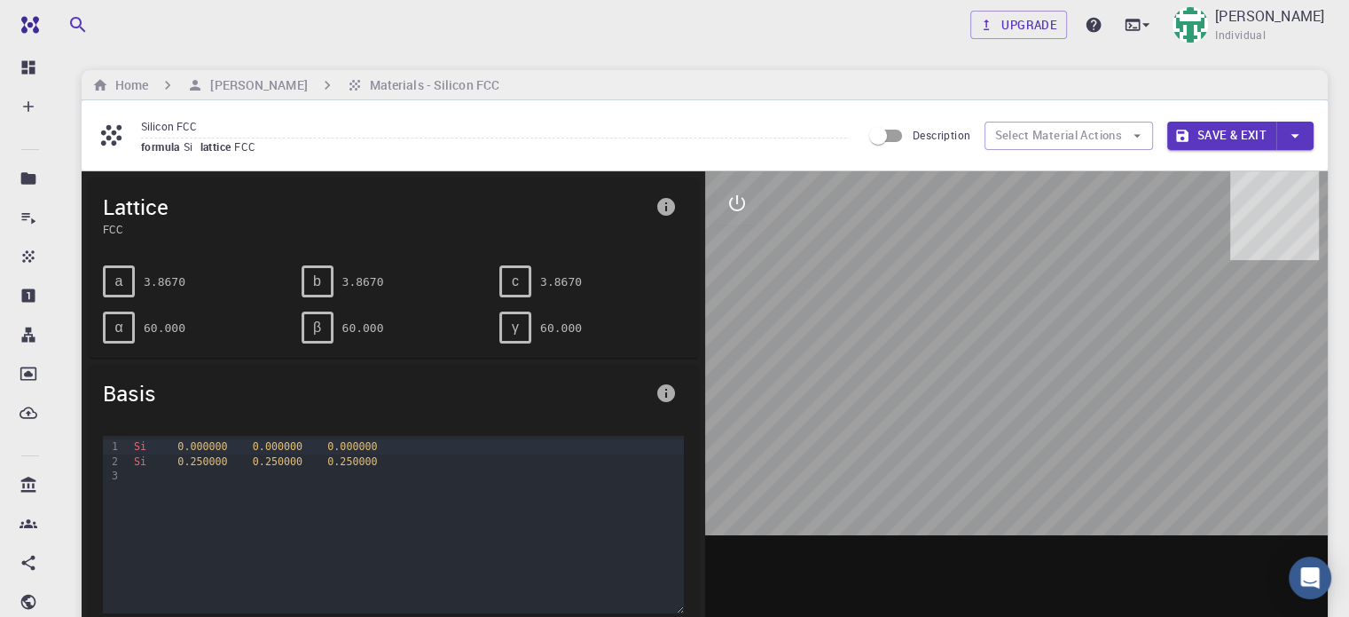
drag, startPoint x: 972, startPoint y: 343, endPoint x: 871, endPoint y: 399, distance: 115.6
click at [871, 399] on div at bounding box center [1017, 447] width 624 height 552
drag, startPoint x: 1003, startPoint y: 354, endPoint x: 1061, endPoint y: 306, distance: 75.0
click at [1061, 306] on div at bounding box center [1017, 447] width 624 height 552
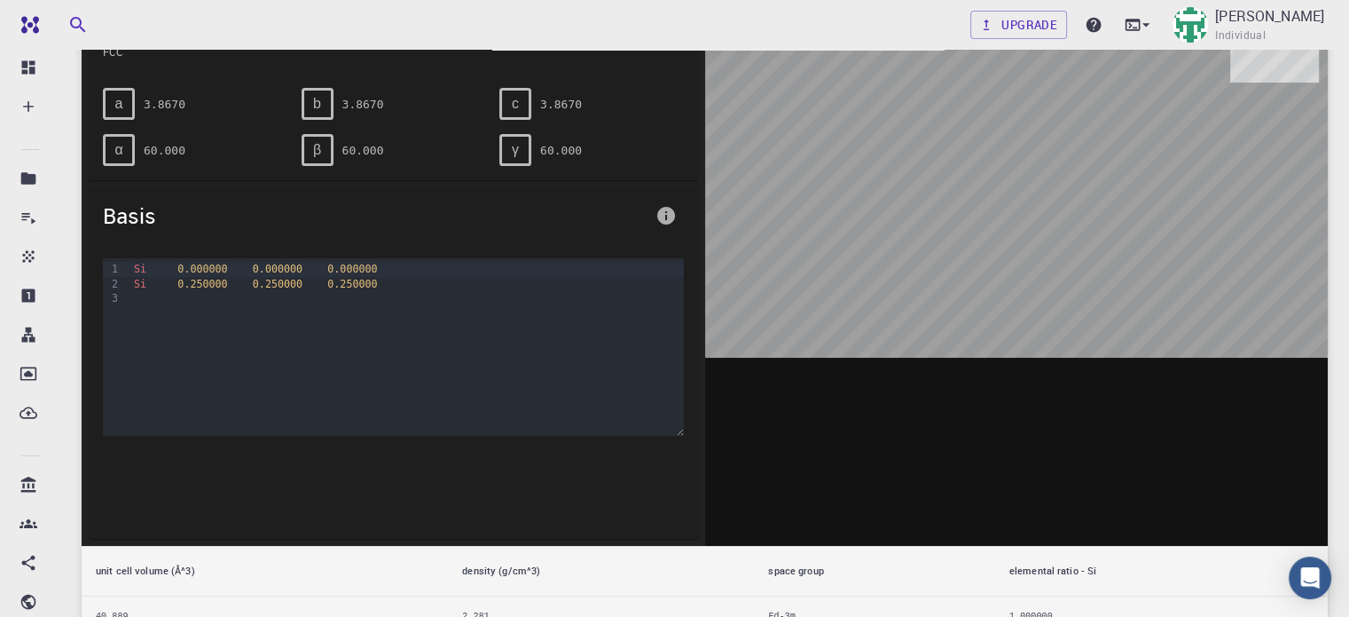
scroll to position [89, 0]
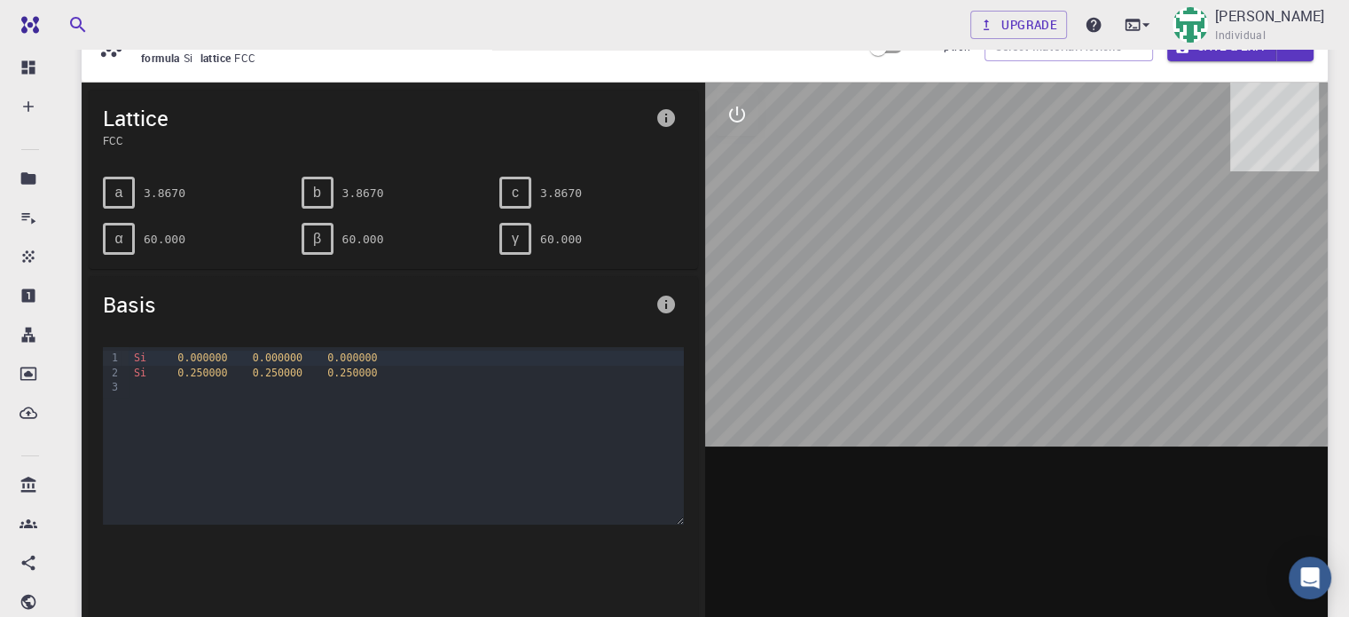
drag, startPoint x: 1042, startPoint y: 337, endPoint x: 1026, endPoint y: 400, distance: 64.8
click at [972, 372] on div at bounding box center [1017, 359] width 624 height 552
drag, startPoint x: 1064, startPoint y: 407, endPoint x: 1079, endPoint y: 400, distance: 16.7
click at [1079, 400] on div at bounding box center [1017, 359] width 624 height 552
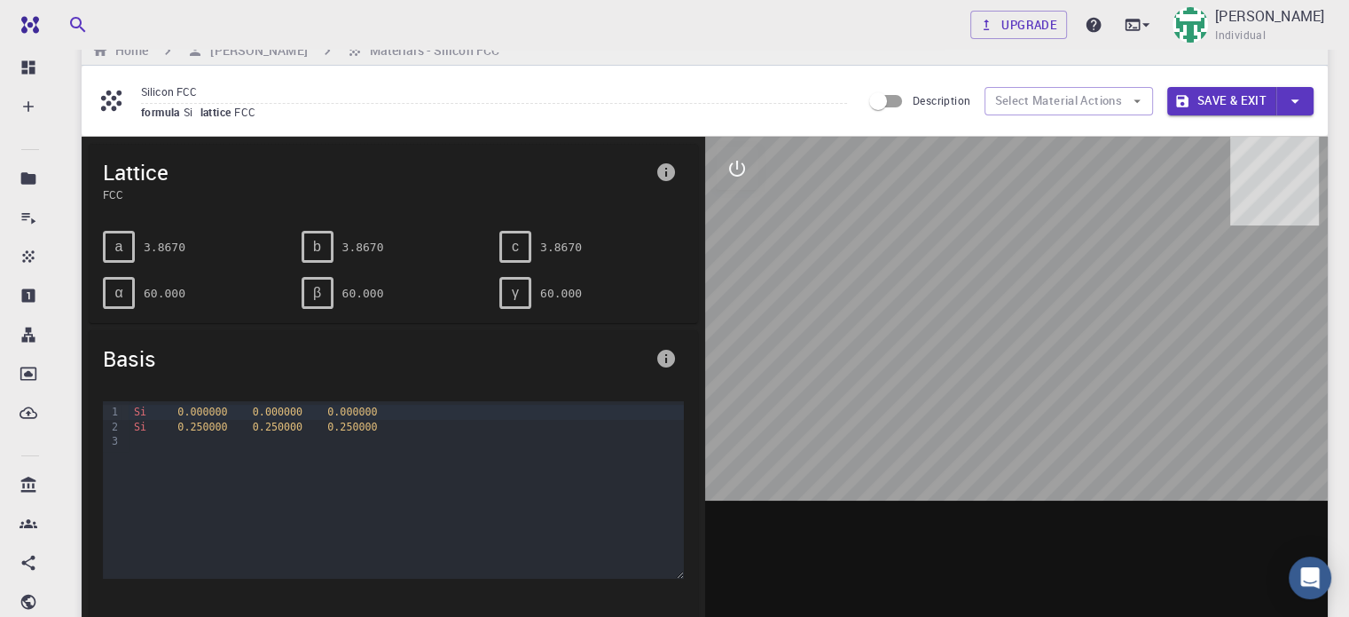
scroll to position [0, 0]
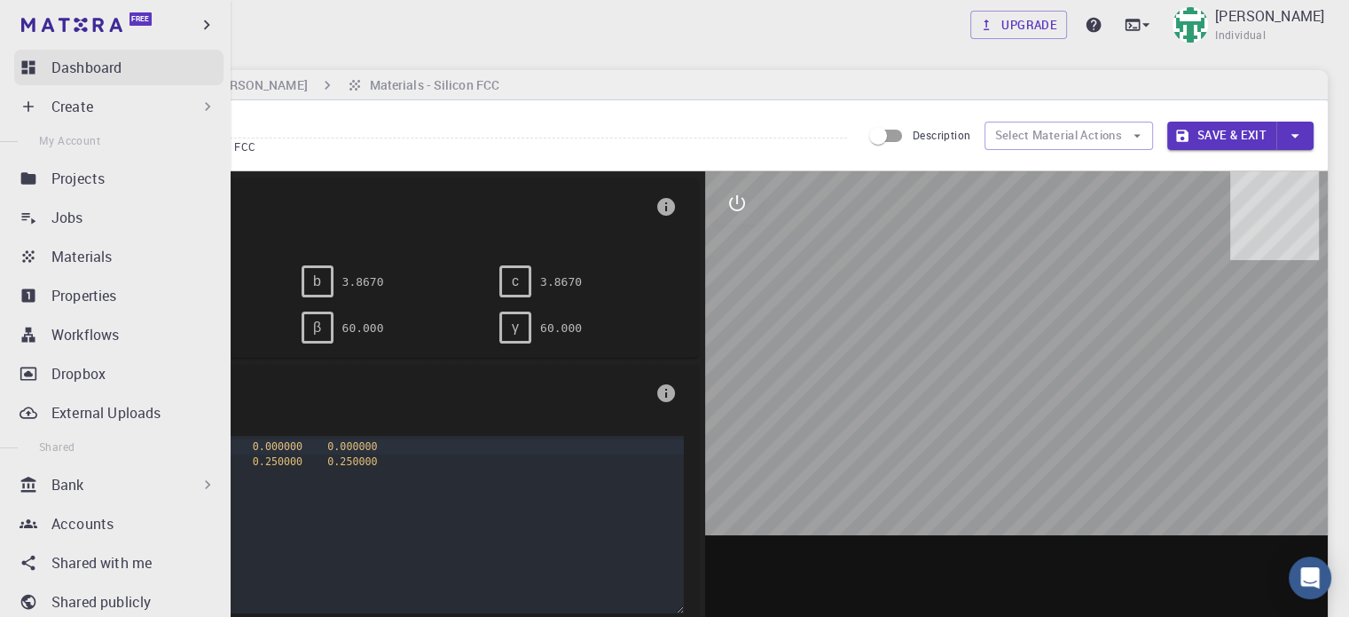
click at [121, 81] on link "Dashboard" at bounding box center [118, 67] width 209 height 35
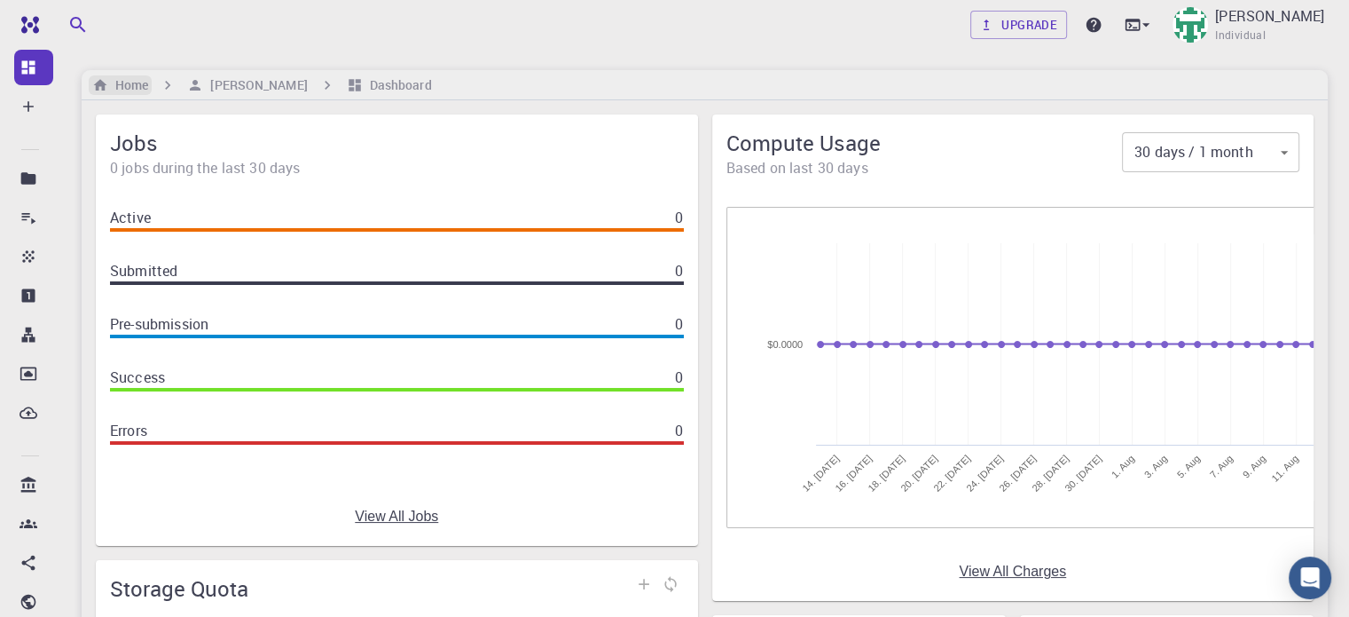
click at [138, 87] on h6 "Home" at bounding box center [128, 85] width 40 height 20
